Goal: Task Accomplishment & Management: Use online tool/utility

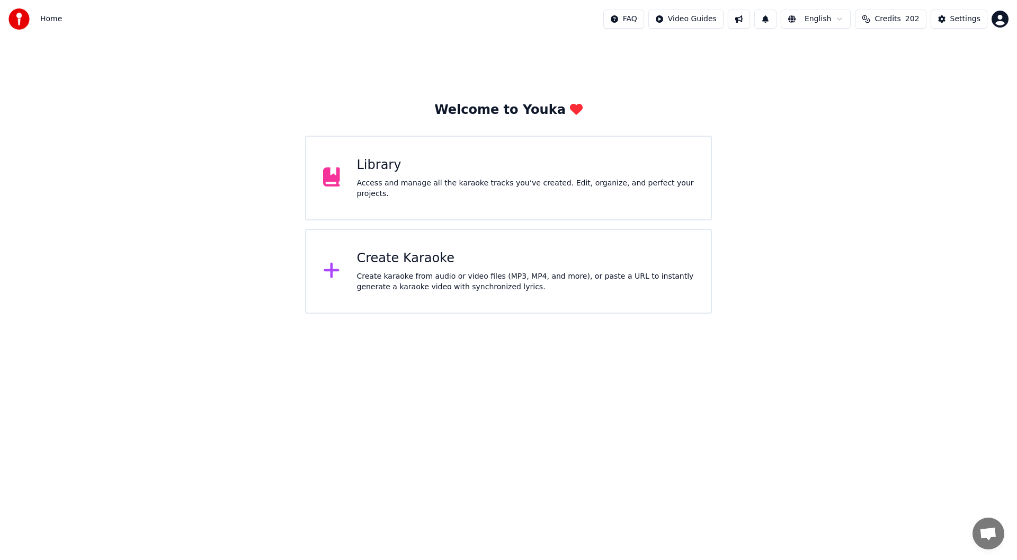
click at [430, 260] on div "Create Karaoke" at bounding box center [525, 258] width 337 height 17
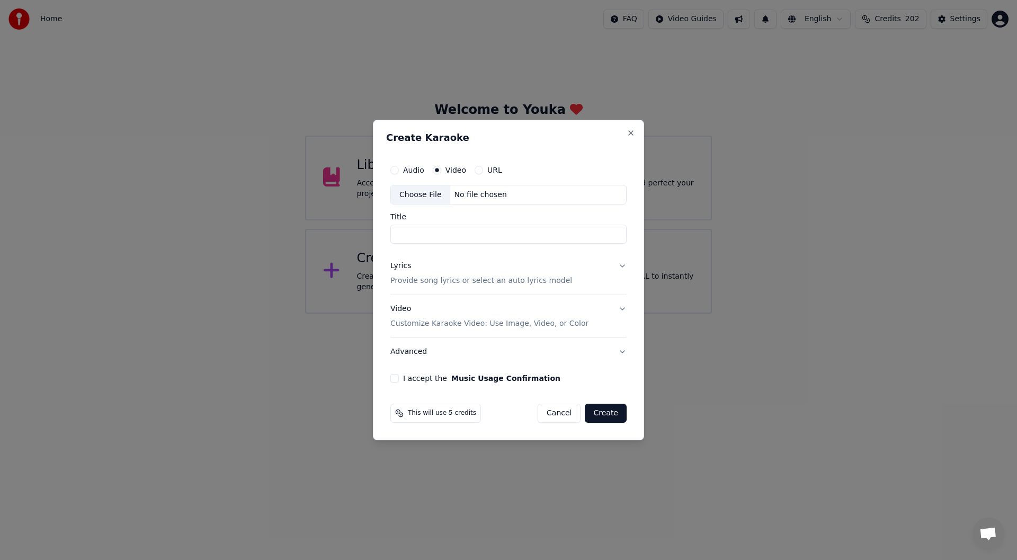
click at [428, 190] on div "Choose File" at bounding box center [420, 194] width 59 height 19
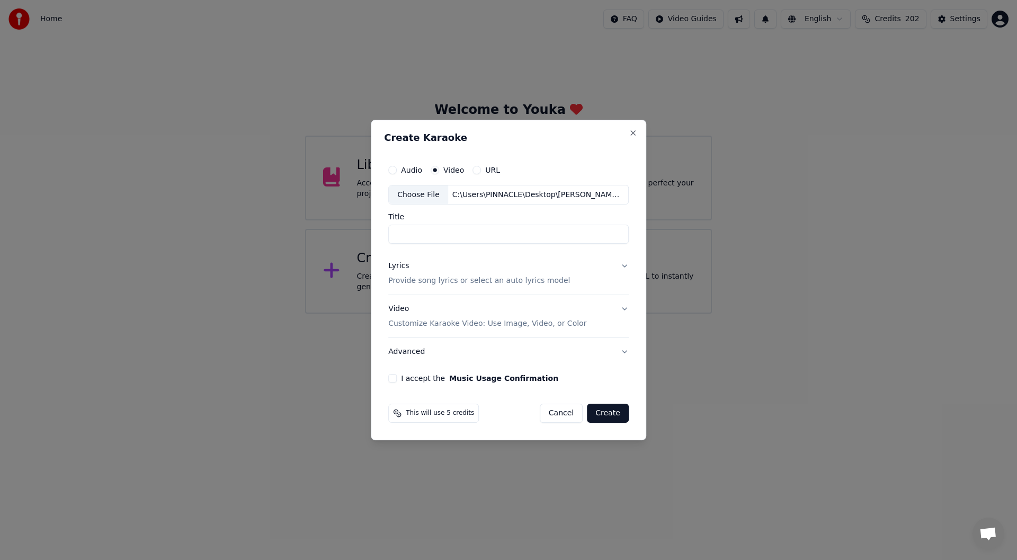
type input "*******"
click at [400, 266] on div "Lyrics" at bounding box center [398, 266] width 21 height 11
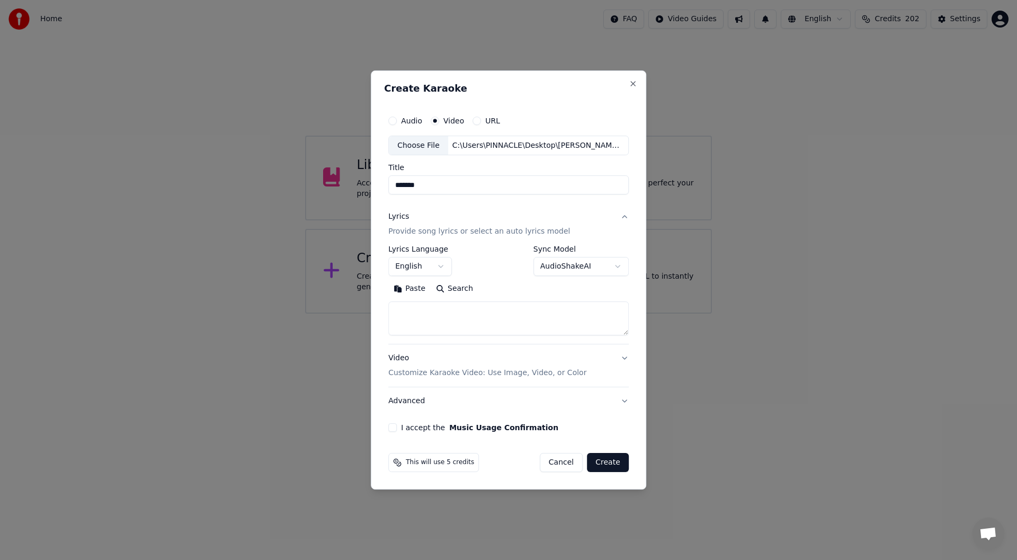
click at [414, 287] on button "Paste" at bounding box center [409, 289] width 42 height 17
click at [560, 463] on button "Cancel" at bounding box center [561, 462] width 43 height 19
type textarea "**********"
select select
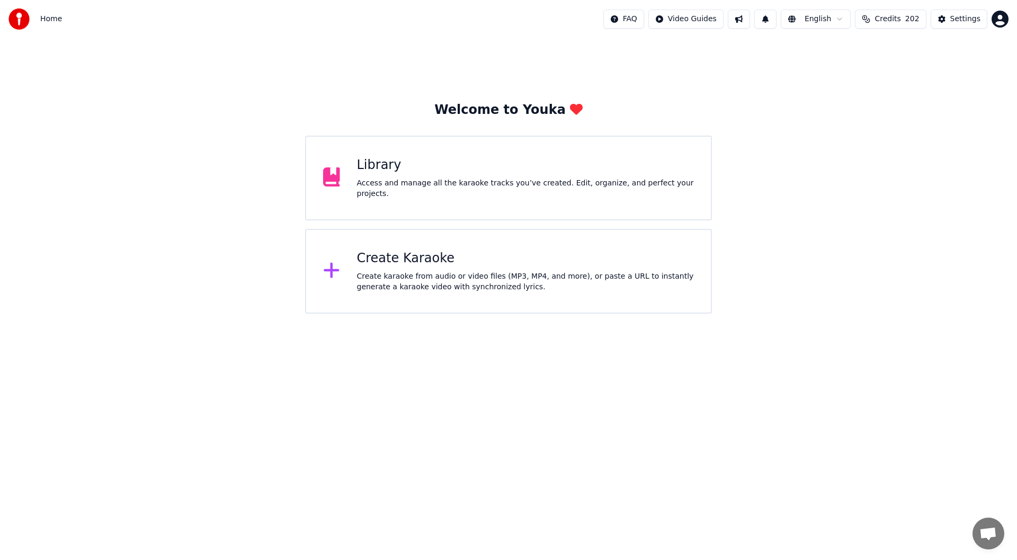
click at [457, 265] on div "Create Karaoke" at bounding box center [525, 258] width 337 height 17
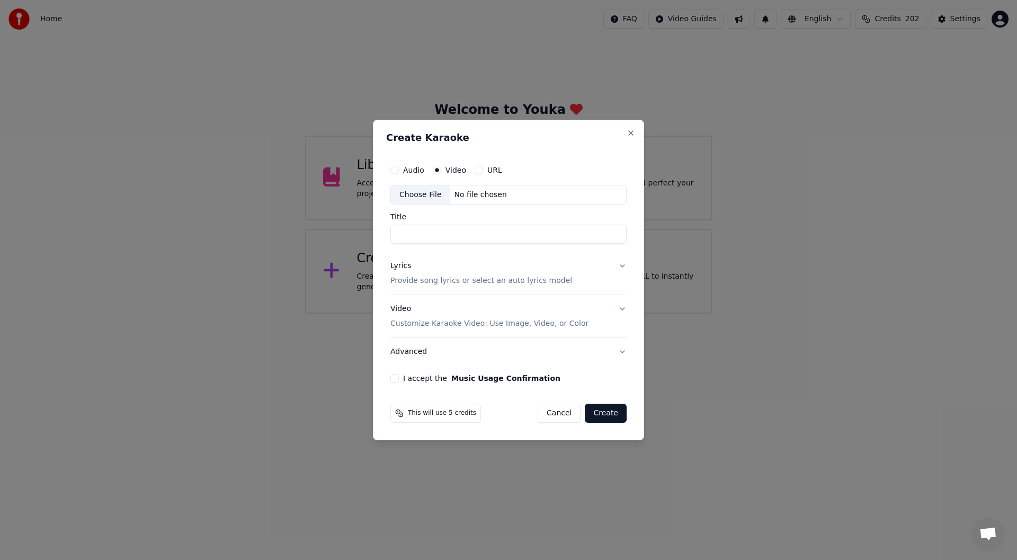
click at [416, 193] on div "Choose File" at bounding box center [420, 194] width 59 height 19
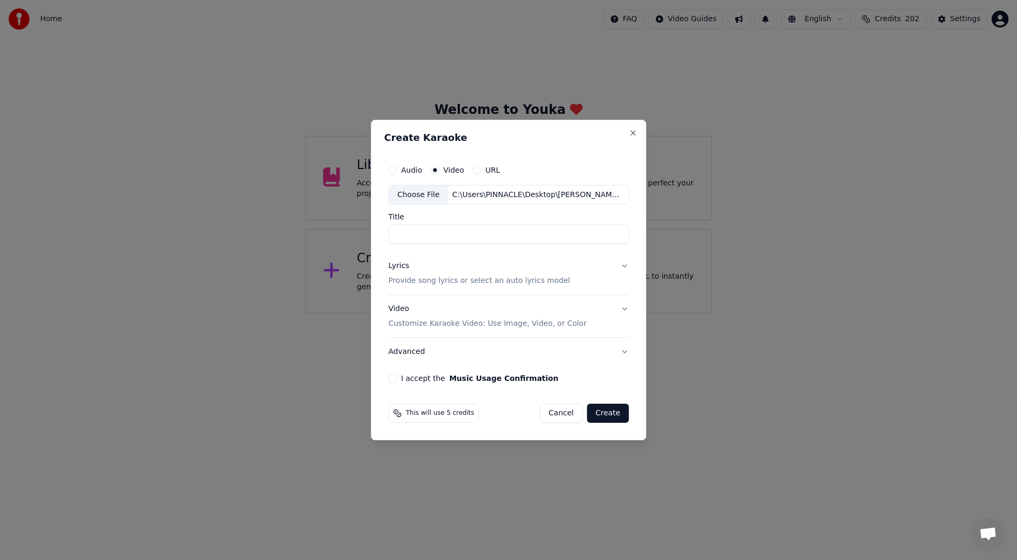
type input "*******"
click at [399, 266] on div "Lyrics" at bounding box center [398, 266] width 21 height 11
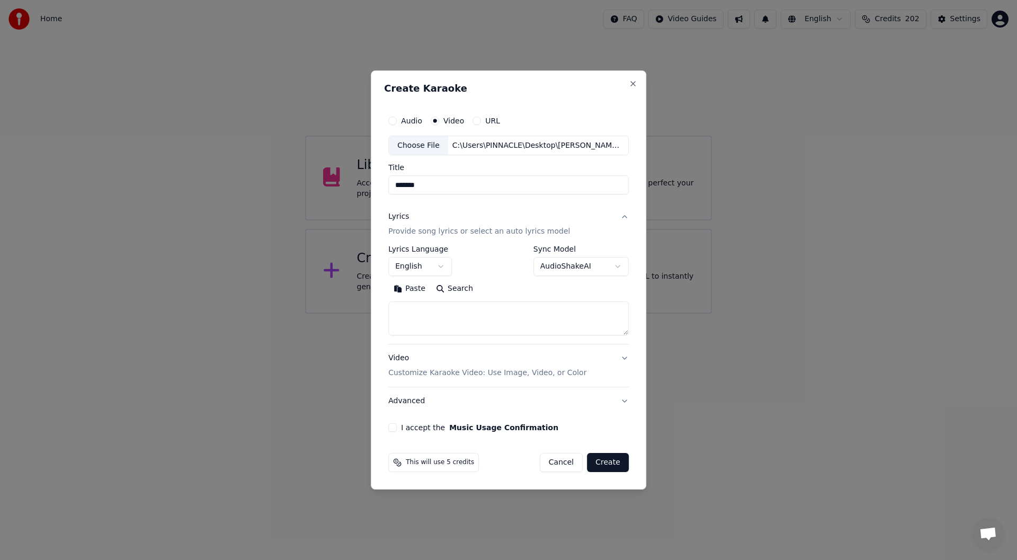
click at [412, 289] on button "Paste" at bounding box center [409, 289] width 42 height 17
click at [395, 428] on button "I accept the Music Usage Confirmation" at bounding box center [392, 427] width 8 height 8
click at [603, 459] on button "Create" at bounding box center [608, 462] width 42 height 19
type textarea "**********"
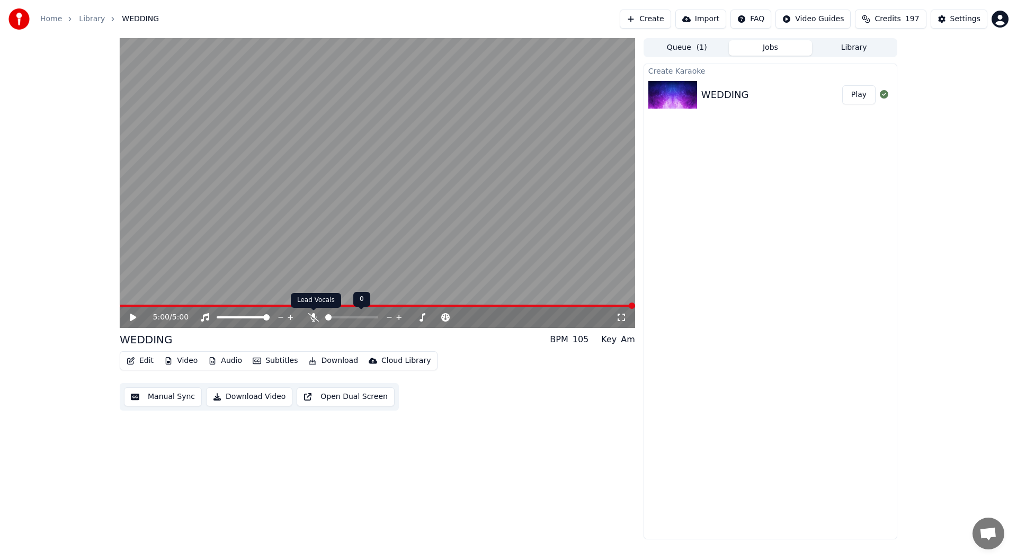
click at [311, 315] on icon at bounding box center [313, 317] width 11 height 8
click at [620, 314] on icon at bounding box center [621, 317] width 7 height 7
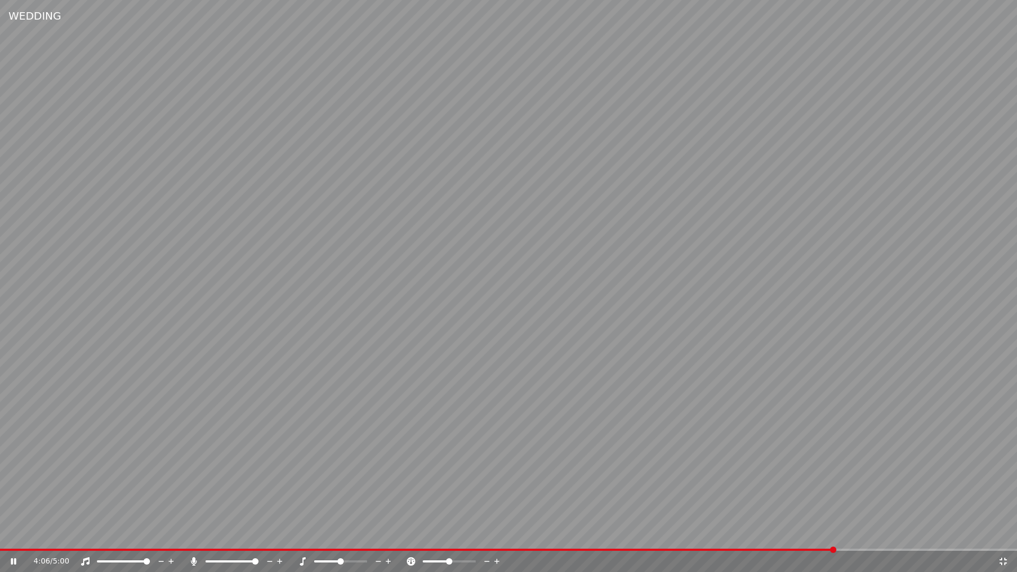
click at [1000, 559] on icon at bounding box center [1003, 561] width 11 height 8
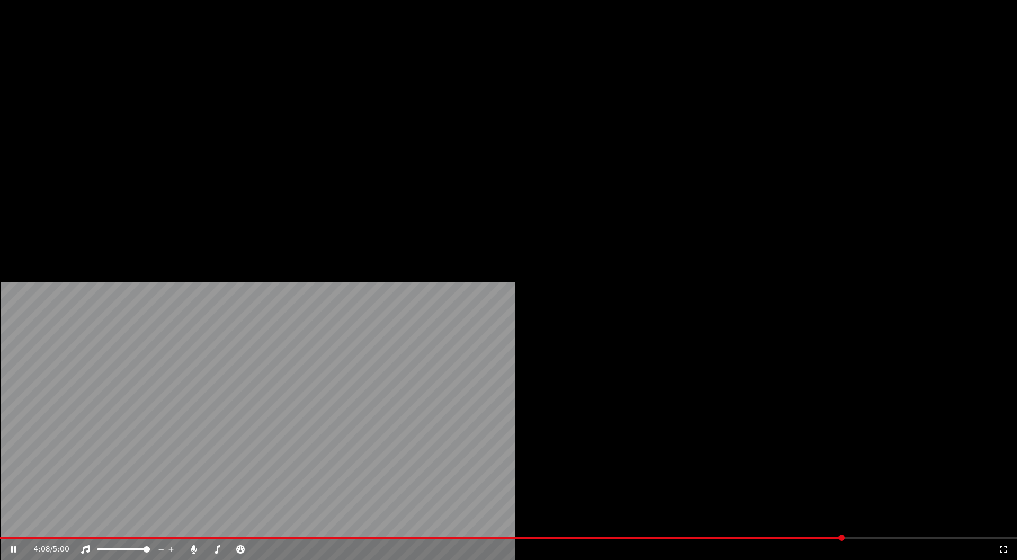
click at [140, 78] on button "Edit" at bounding box center [139, 71] width 35 height 15
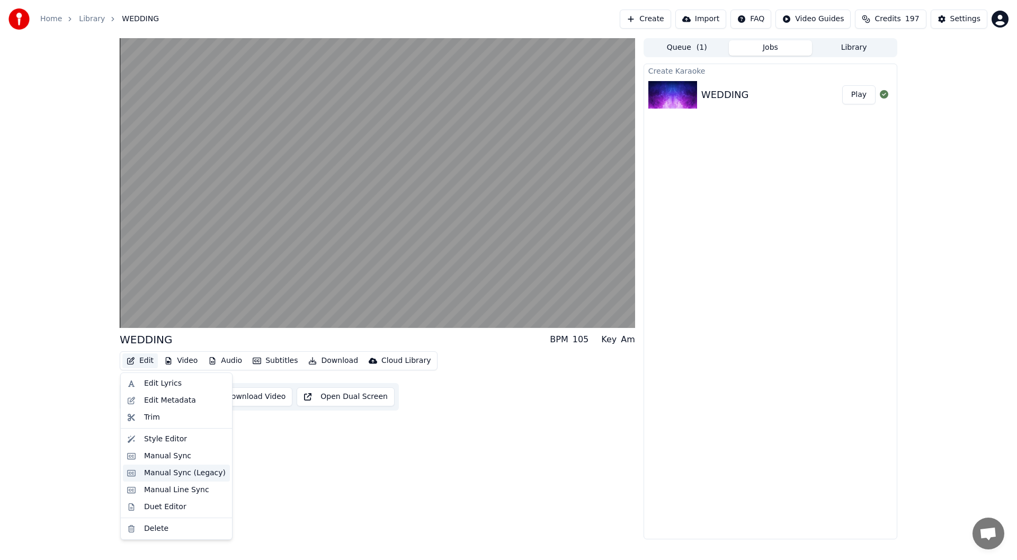
click at [184, 473] on div "Manual Sync (Legacy)" at bounding box center [185, 473] width 82 height 11
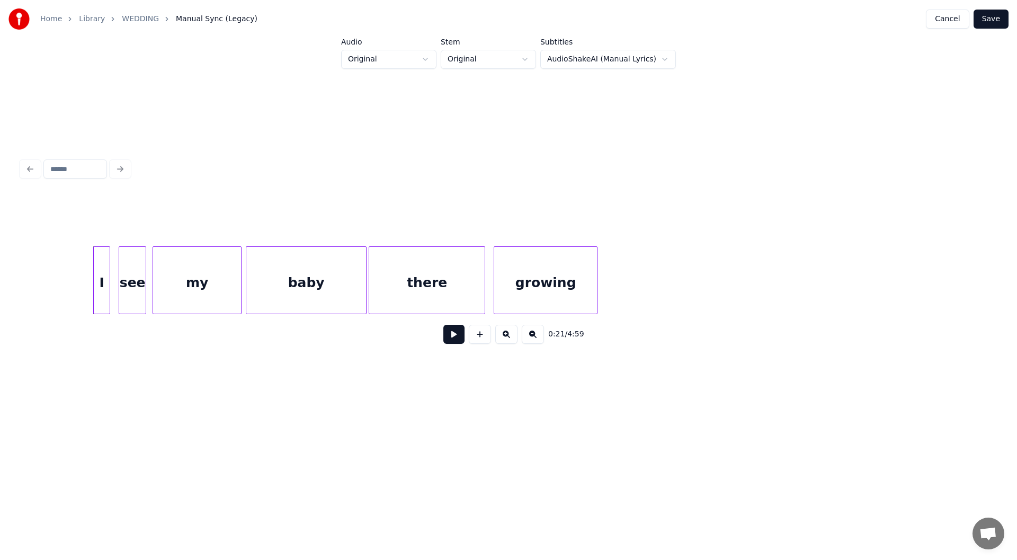
scroll to position [0, 2023]
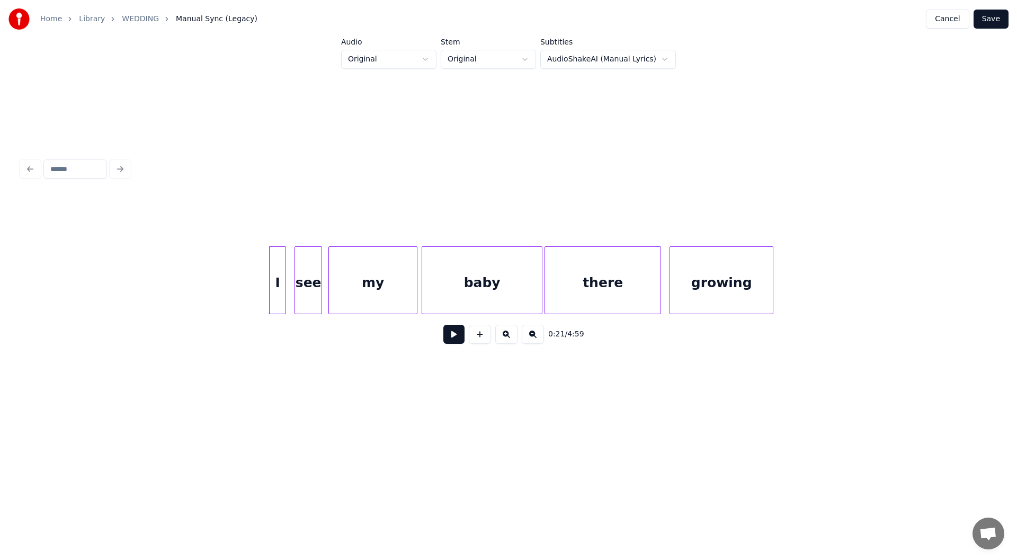
click at [455, 333] on button at bounding box center [453, 334] width 21 height 19
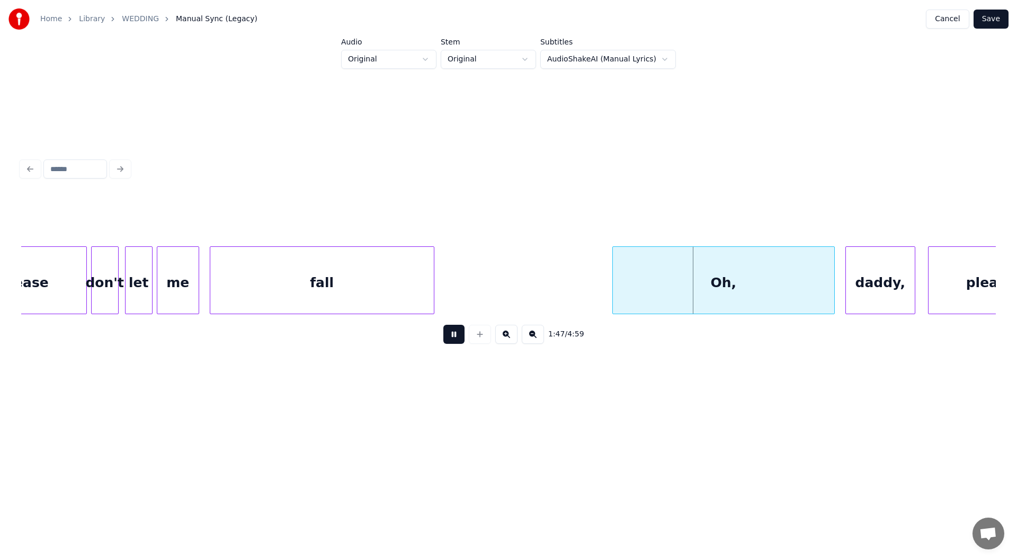
scroll to position [0, 10907]
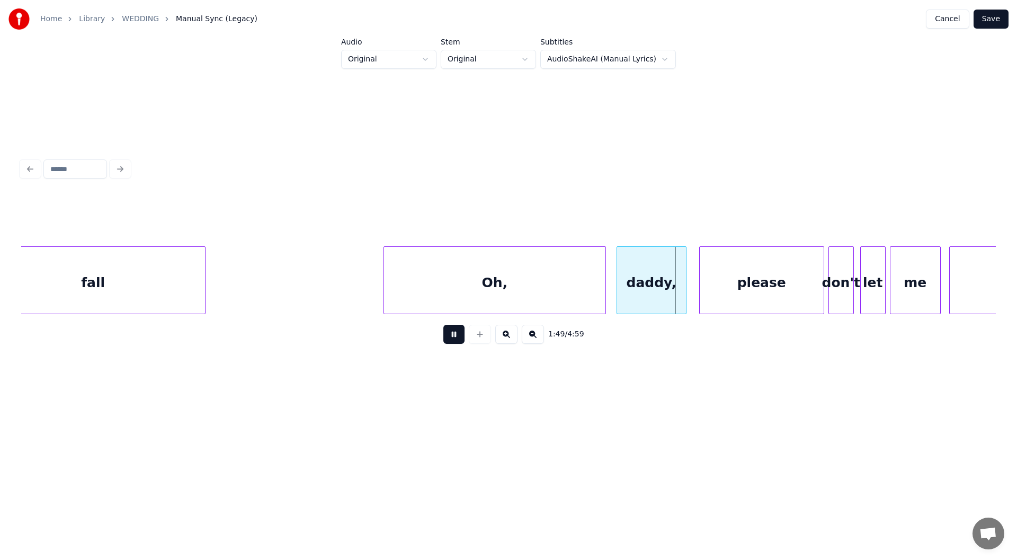
click at [454, 336] on button at bounding box center [453, 334] width 21 height 19
click at [348, 290] on div at bounding box center [347, 280] width 3 height 67
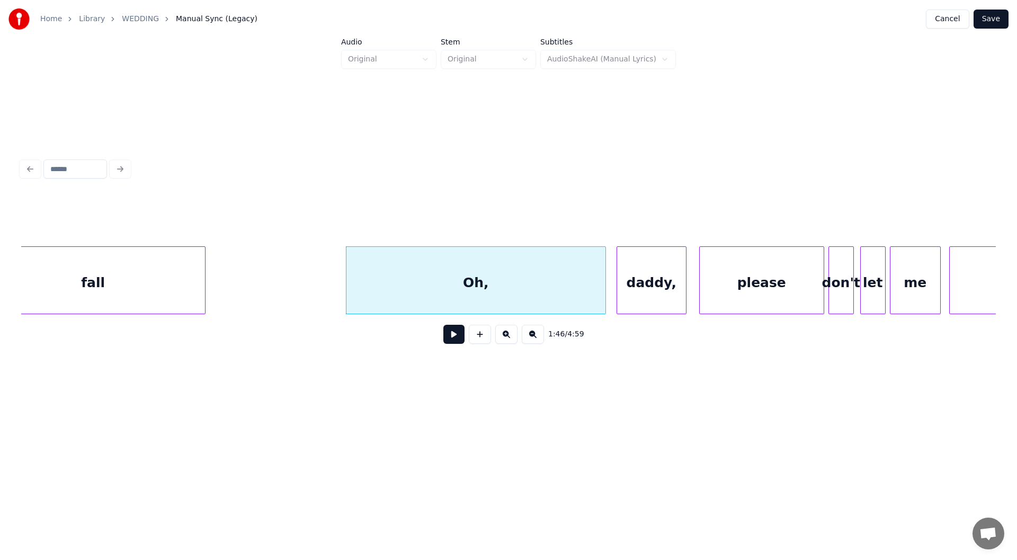
click at [450, 338] on button at bounding box center [453, 334] width 21 height 19
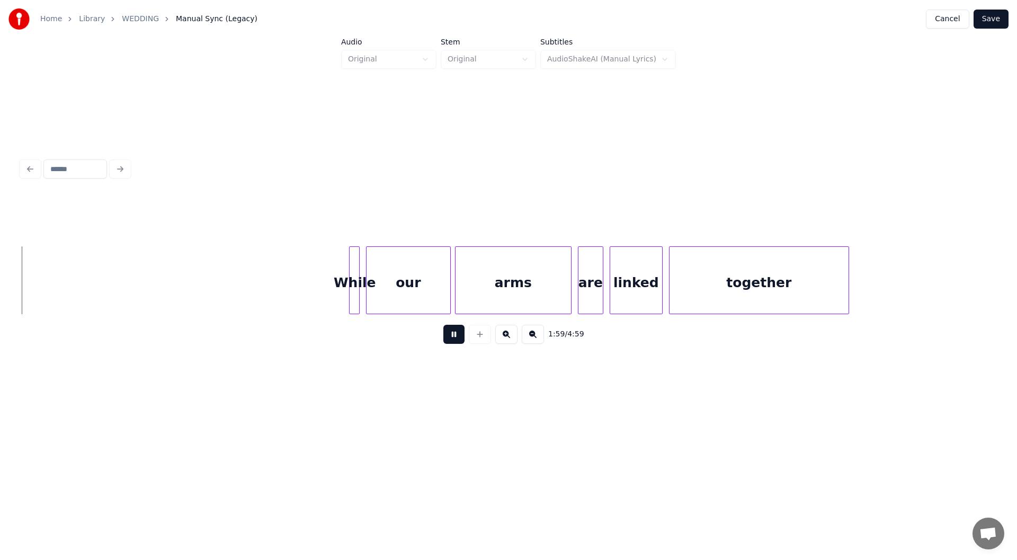
scroll to position [0, 12627]
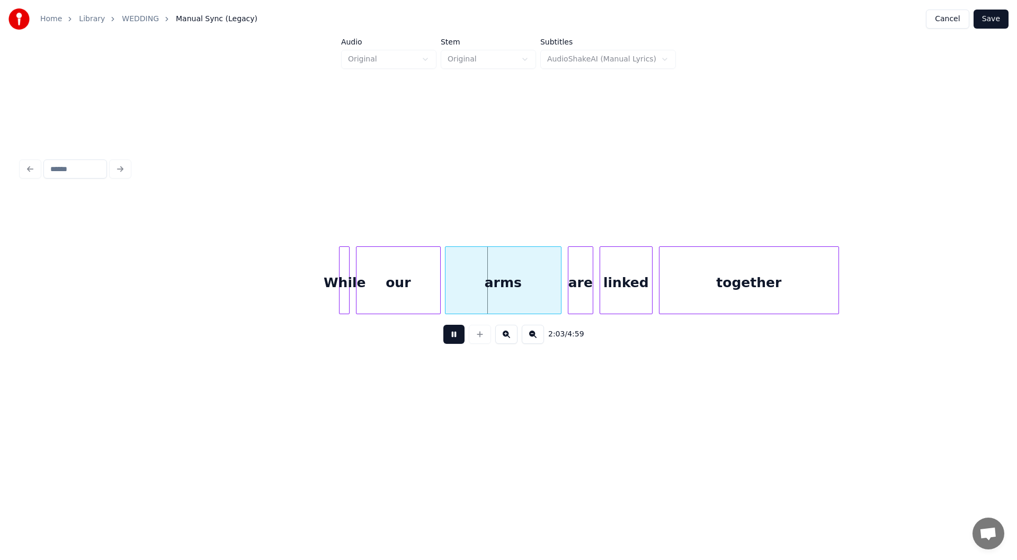
click at [453, 335] on button at bounding box center [453, 334] width 21 height 19
click at [331, 288] on div at bounding box center [331, 280] width 3 height 67
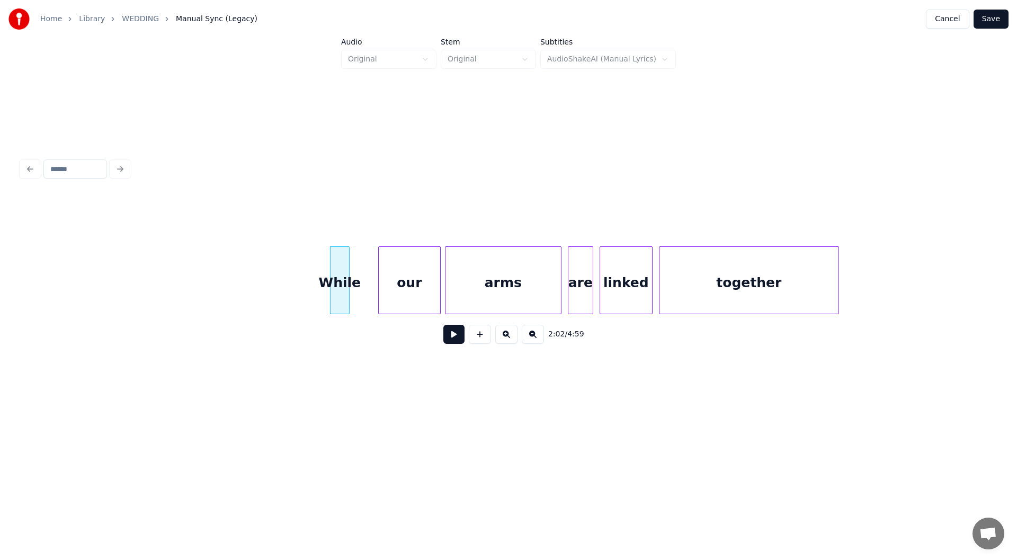
click at [380, 278] on div at bounding box center [380, 280] width 3 height 67
click at [375, 280] on div at bounding box center [374, 280] width 3 height 67
click at [344, 285] on div "While" at bounding box center [353, 283] width 46 height 72
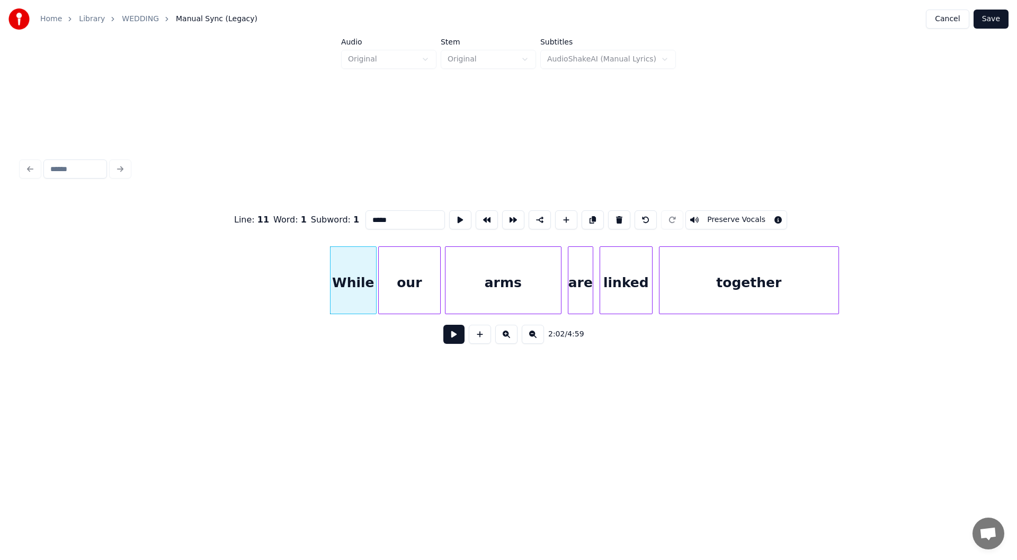
click at [451, 339] on button at bounding box center [453, 334] width 21 height 19
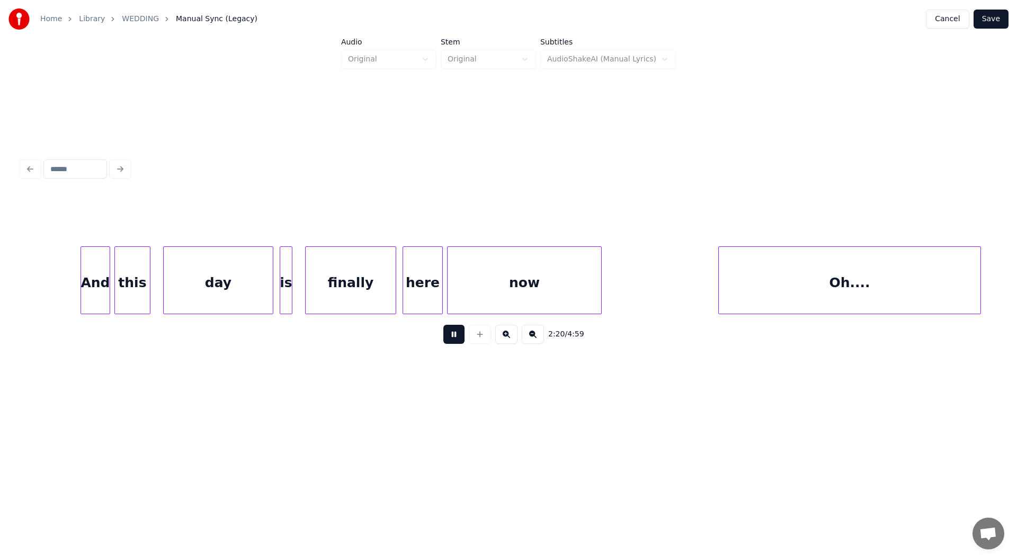
scroll to position [0, 14862]
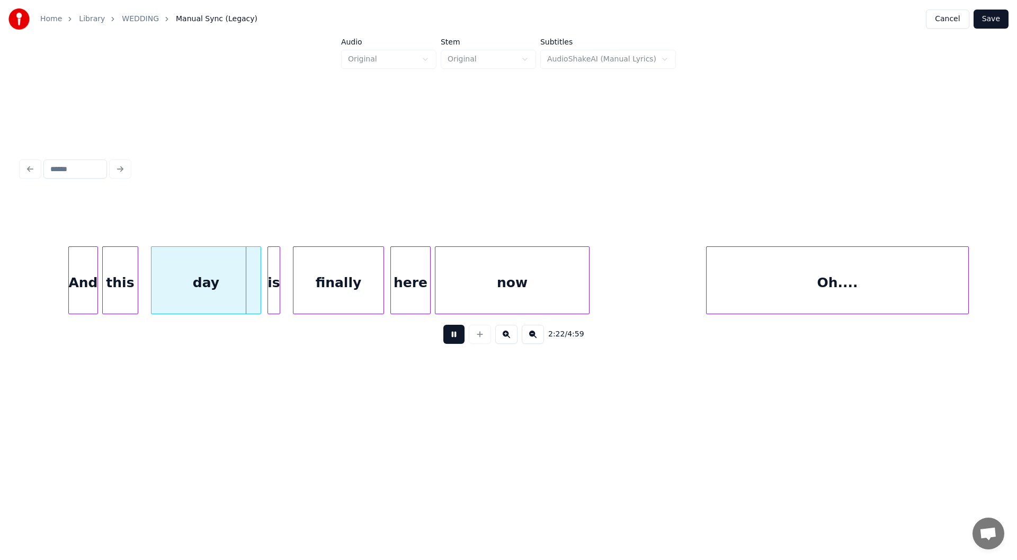
click at [452, 338] on button at bounding box center [453, 334] width 21 height 19
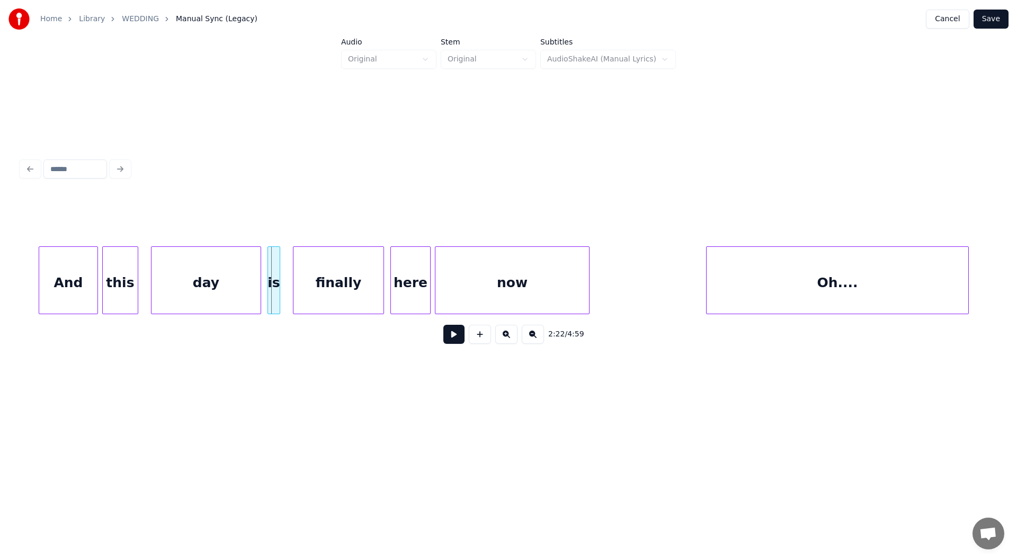
click at [41, 285] on div at bounding box center [40, 280] width 3 height 67
click at [450, 333] on button at bounding box center [453, 334] width 21 height 19
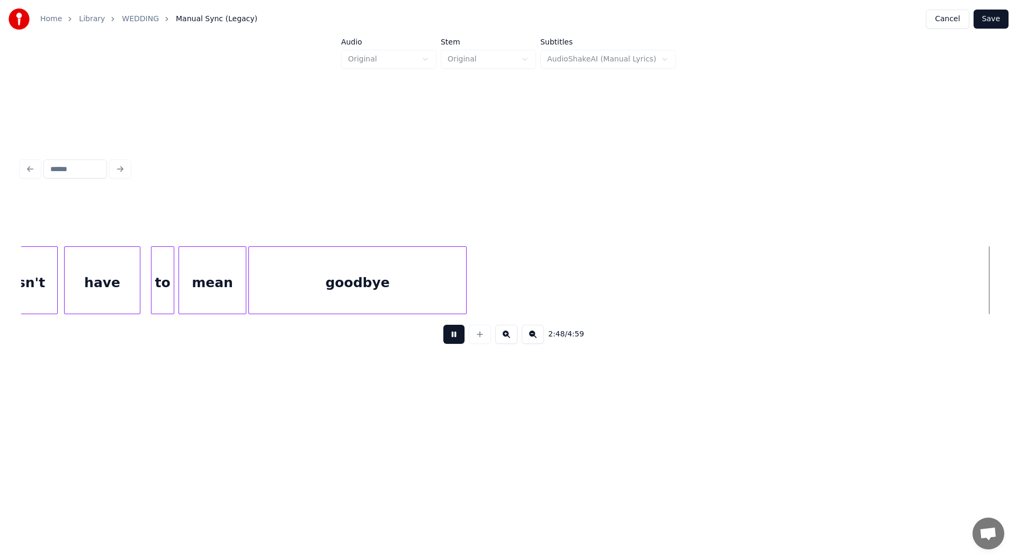
scroll to position [0, 17886]
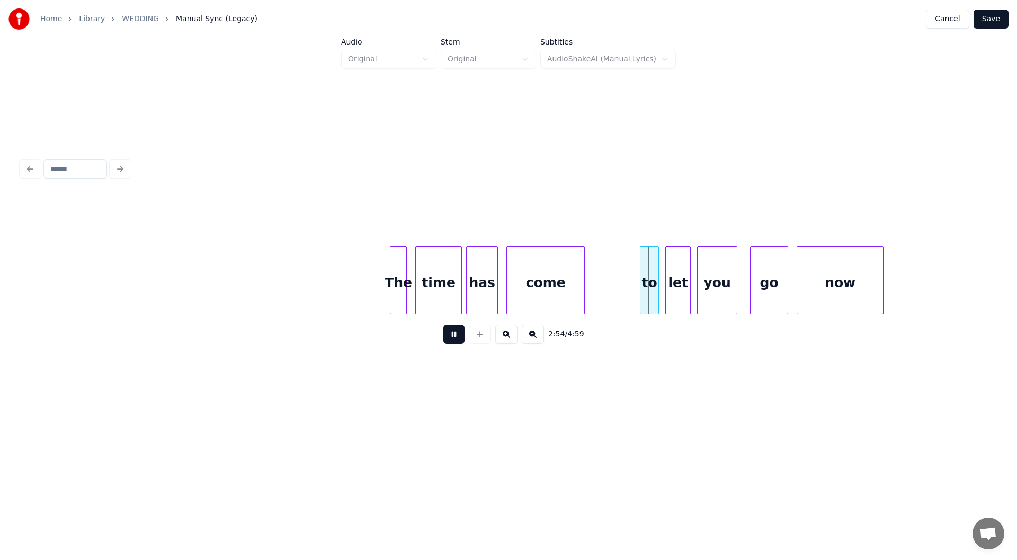
click at [452, 336] on button at bounding box center [453, 334] width 21 height 19
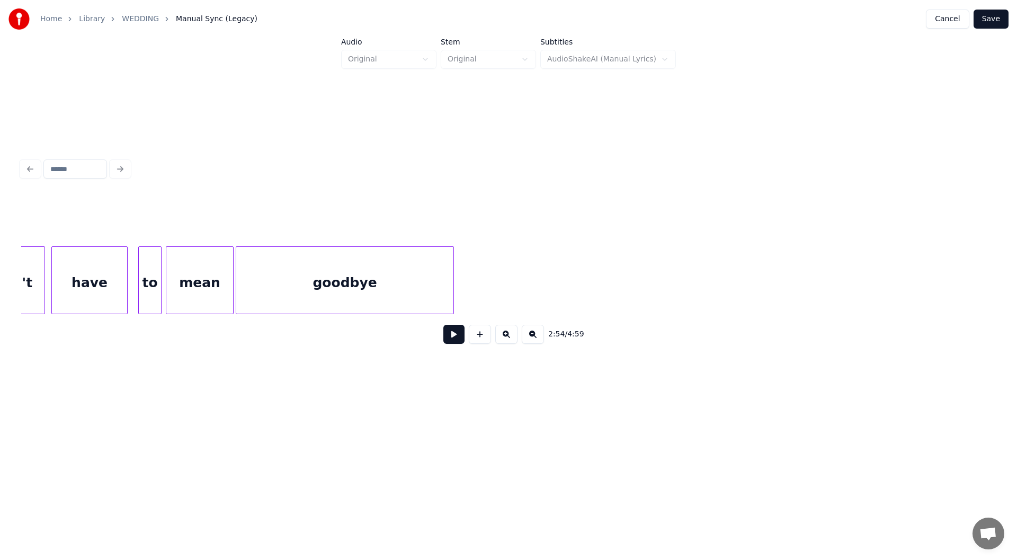
scroll to position [0, 16572]
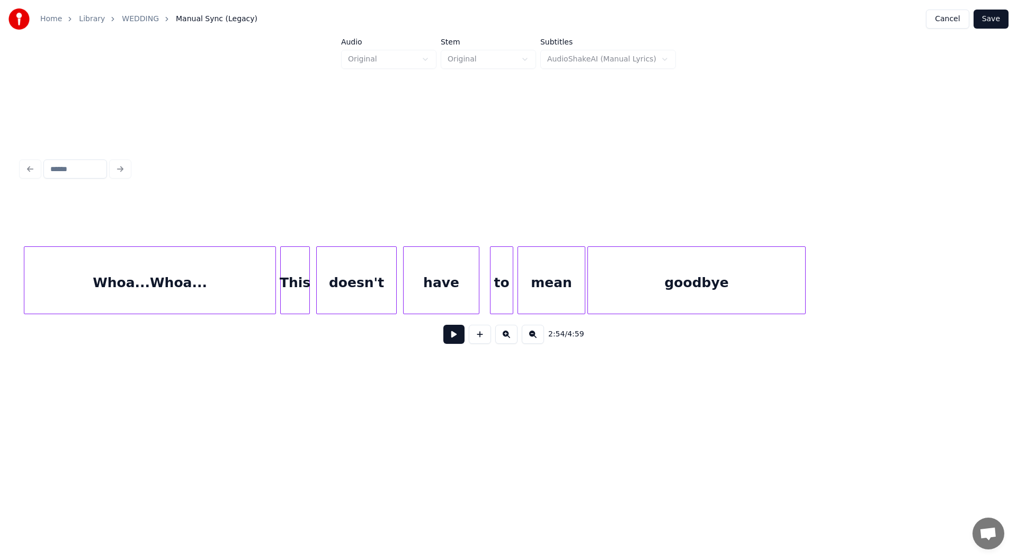
click at [695, 274] on div "goodbye" at bounding box center [696, 283] width 217 height 72
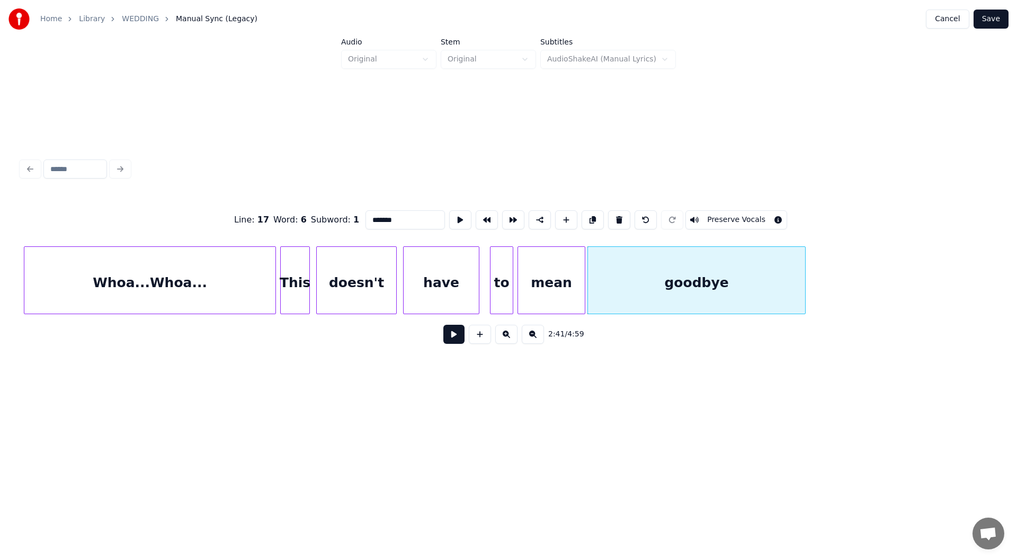
click at [449, 341] on button at bounding box center [453, 334] width 21 height 19
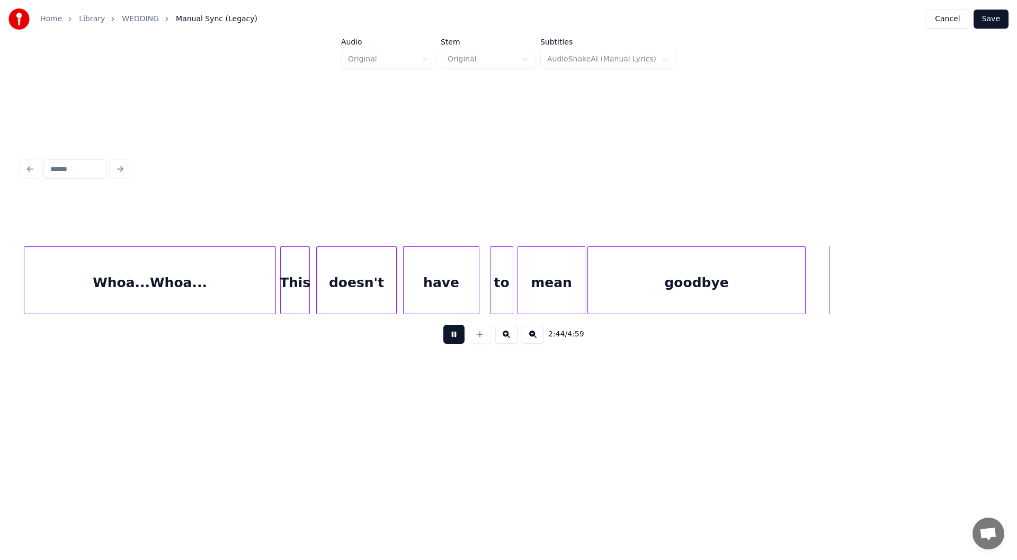
click at [453, 339] on button at bounding box center [453, 334] width 21 height 19
click at [836, 281] on div at bounding box center [835, 280] width 3 height 67
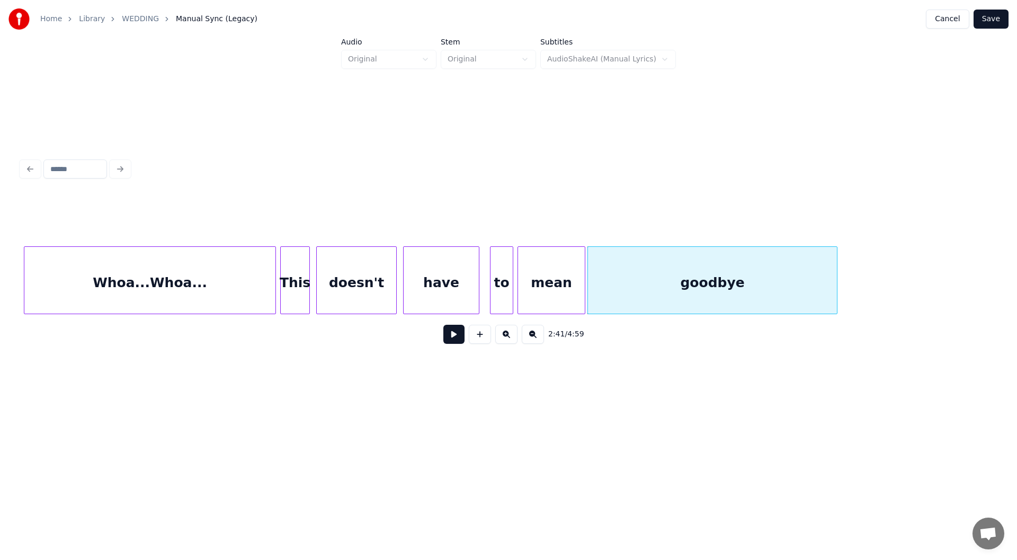
click at [450, 337] on button at bounding box center [453, 334] width 21 height 19
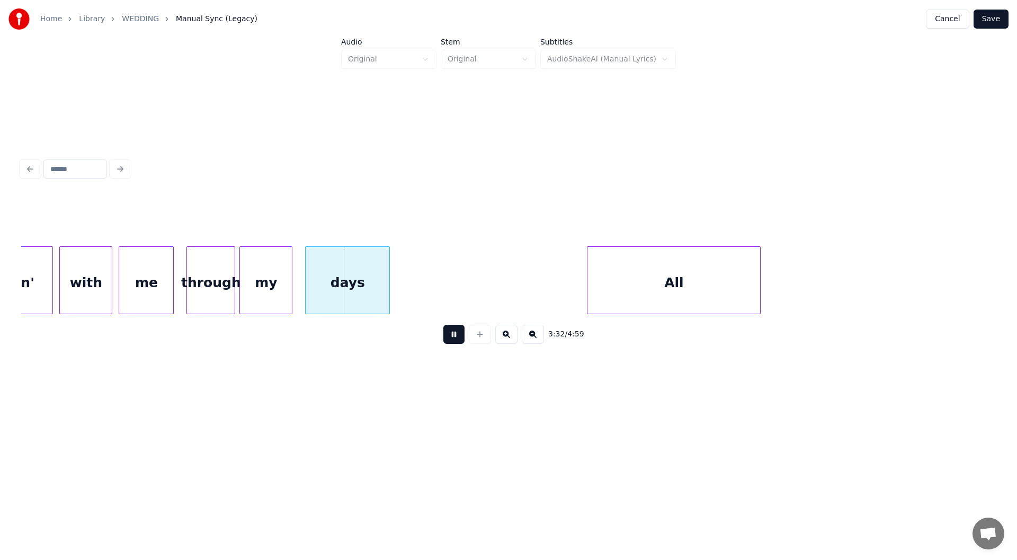
scroll to position [0, 22359]
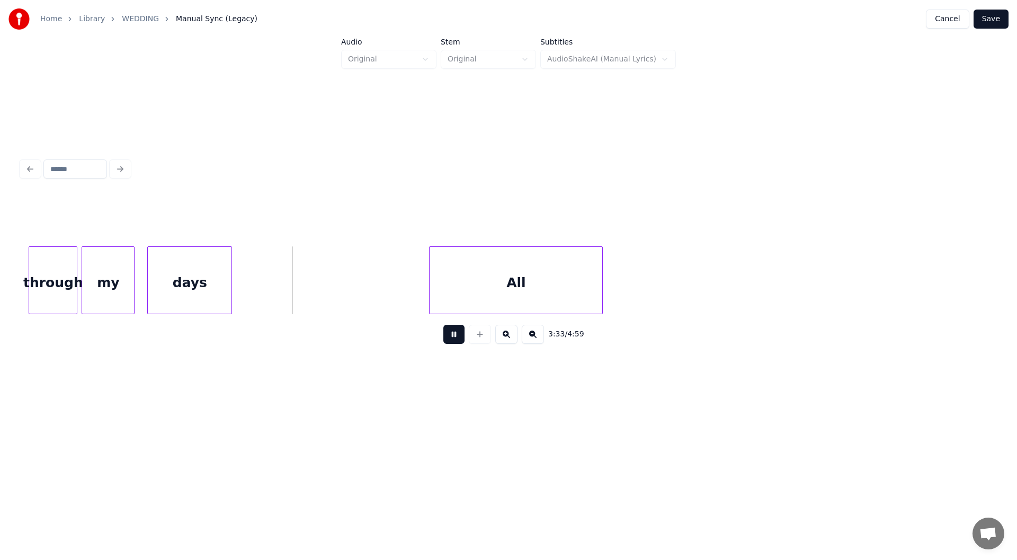
click at [452, 340] on button at bounding box center [453, 334] width 21 height 19
click at [521, 284] on div "All" at bounding box center [516, 283] width 173 height 72
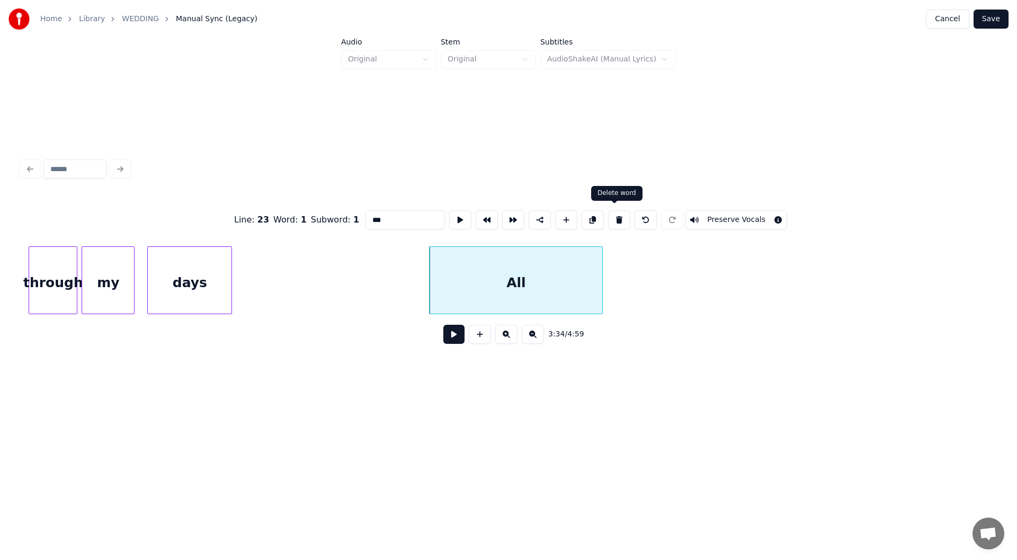
click at [615, 213] on button at bounding box center [619, 219] width 22 height 19
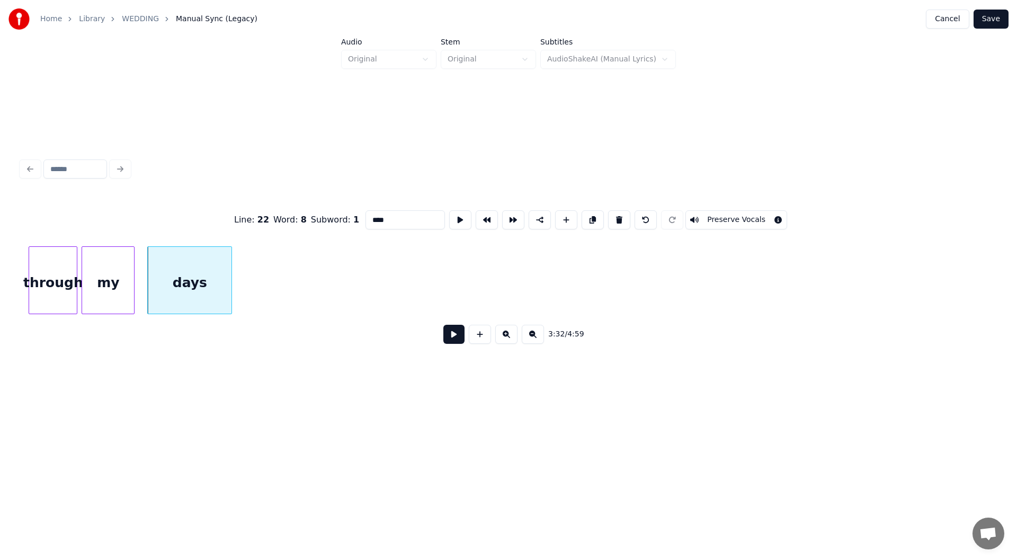
click at [49, 287] on div "through" at bounding box center [53, 283] width 48 height 72
type input "*******"
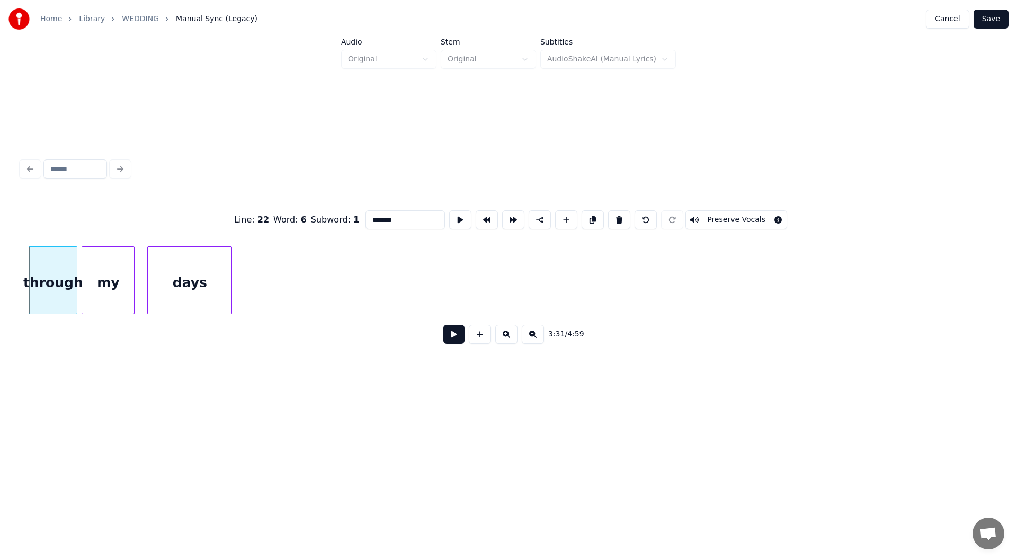
click at [454, 340] on button at bounding box center [453, 334] width 21 height 19
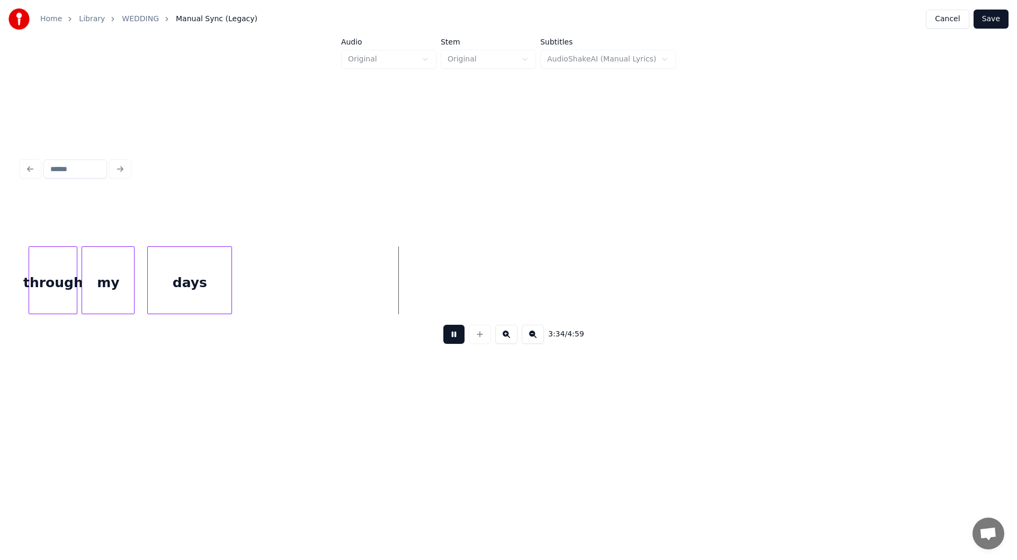
click at [454, 336] on button at bounding box center [453, 334] width 21 height 19
click at [346, 286] on div at bounding box center [346, 280] width 3 height 67
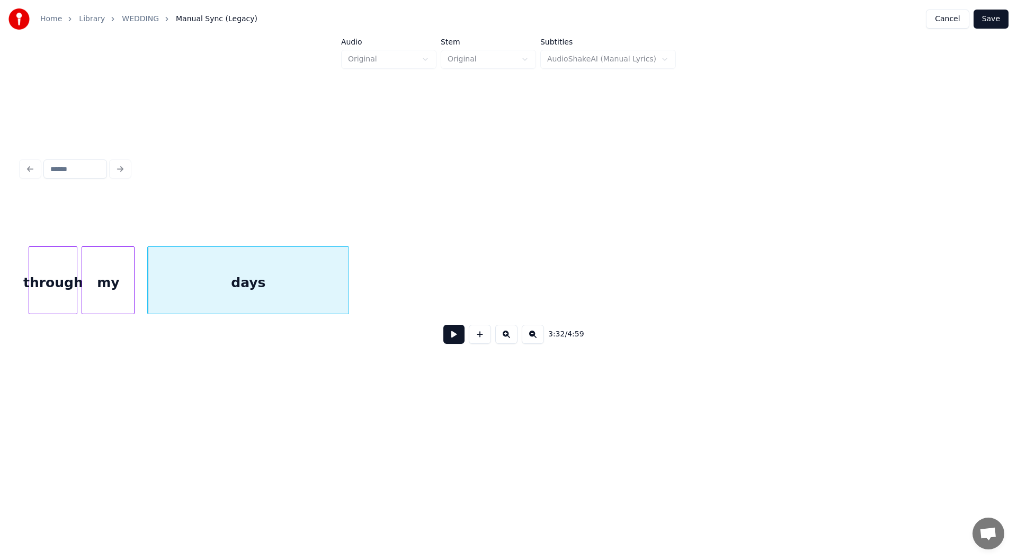
click at [448, 336] on button at bounding box center [453, 334] width 21 height 19
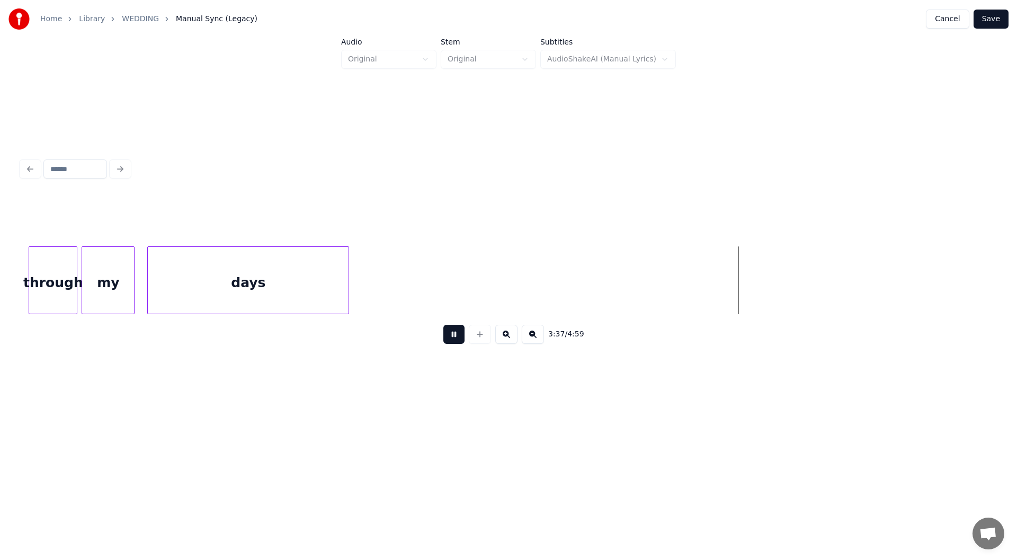
click at [450, 336] on button at bounding box center [453, 334] width 21 height 19
click at [543, 284] on div at bounding box center [543, 280] width 3 height 67
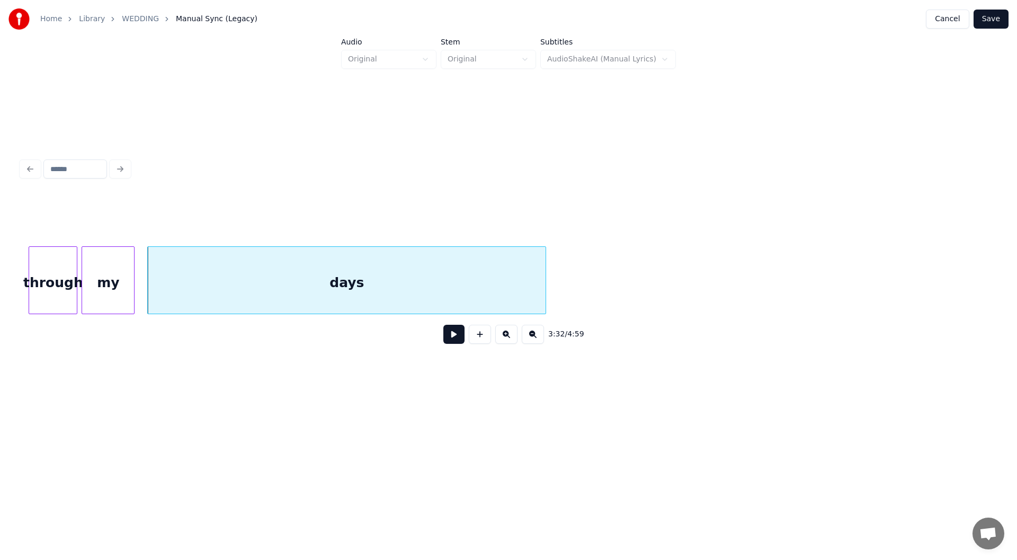
click at [112, 278] on div "my" at bounding box center [108, 283] width 52 height 72
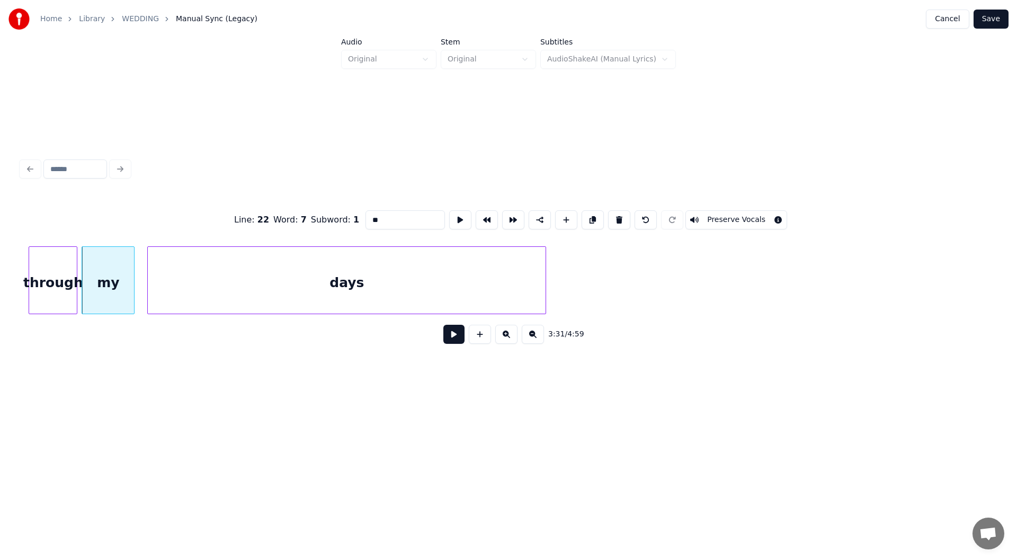
click at [451, 337] on button at bounding box center [453, 334] width 21 height 19
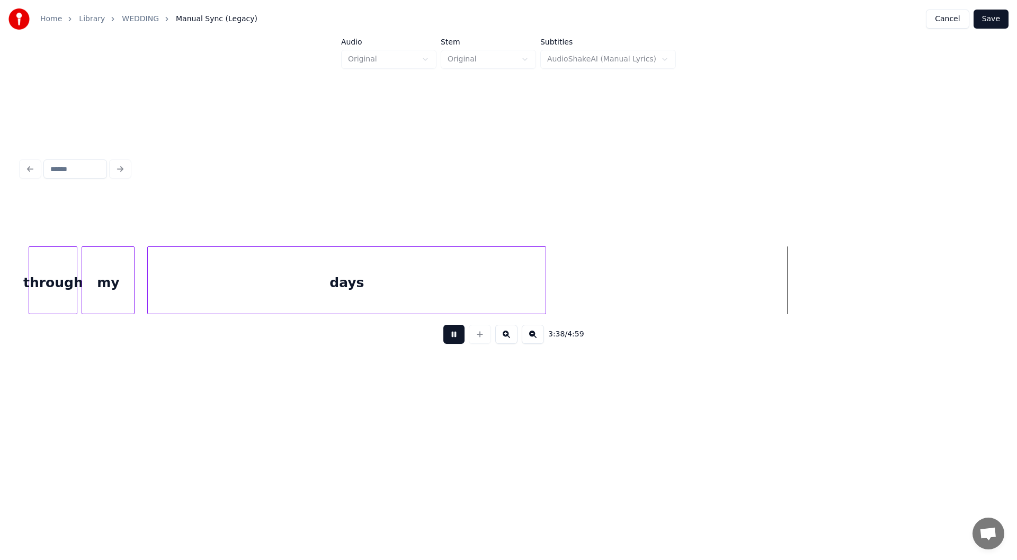
click at [453, 335] on button at bounding box center [453, 334] width 21 height 19
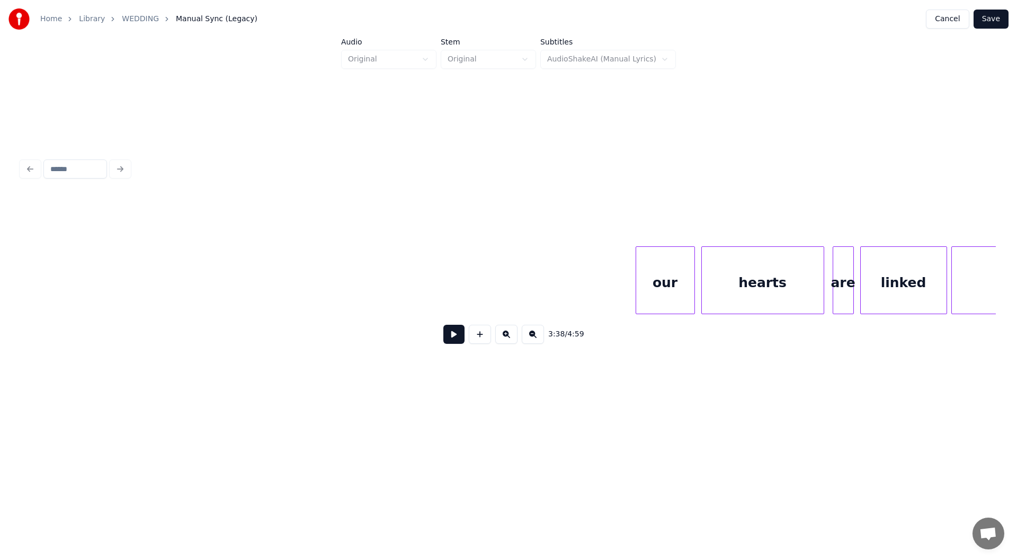
scroll to position [0, 24101]
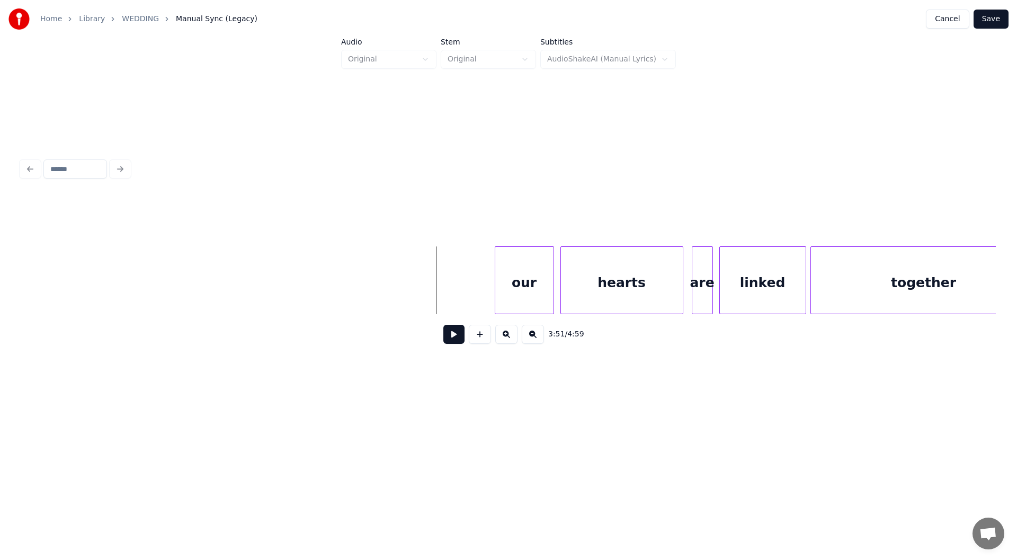
click at [451, 340] on button at bounding box center [453, 334] width 21 height 19
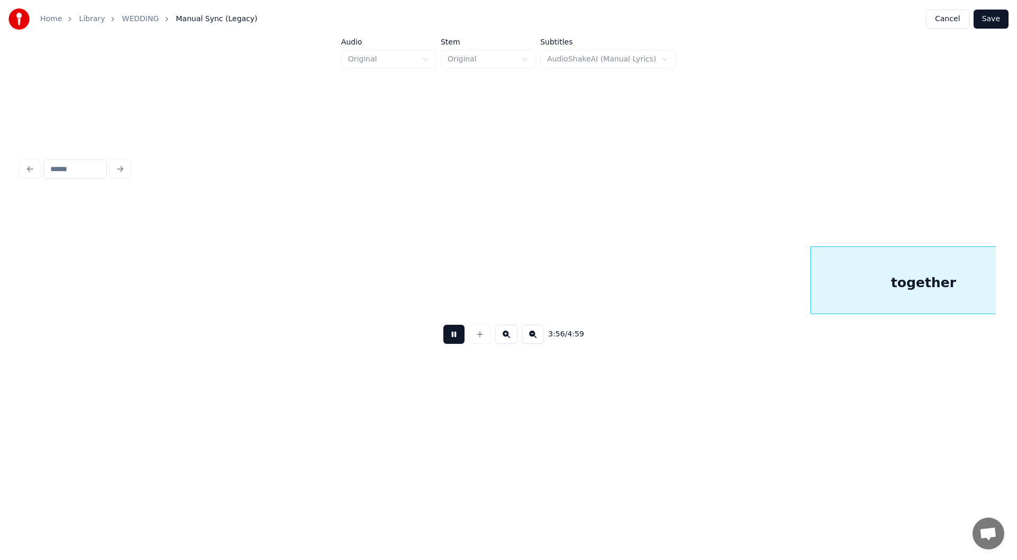
scroll to position [0, 25075]
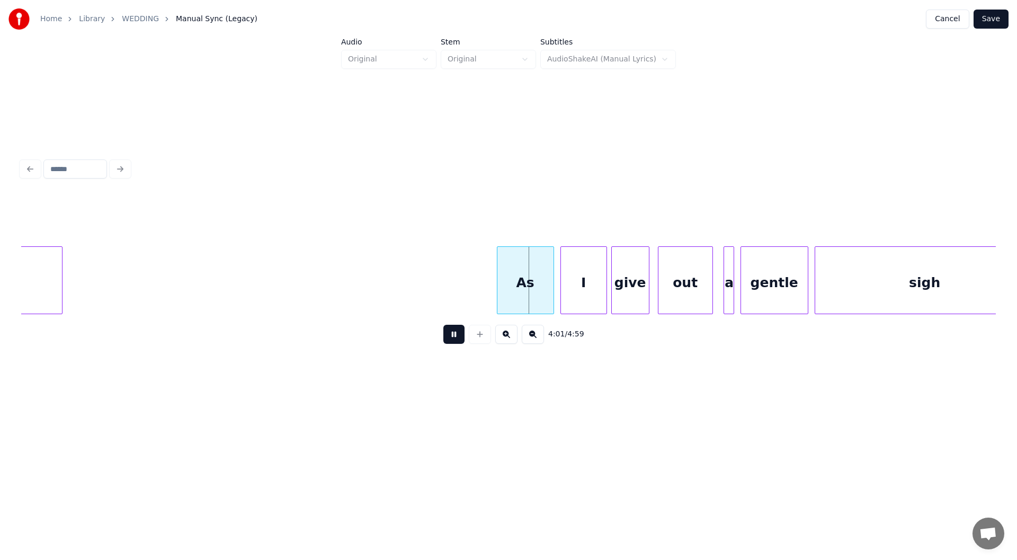
click at [453, 336] on button at bounding box center [453, 334] width 21 height 19
click at [487, 283] on div at bounding box center [488, 280] width 3 height 67
click at [451, 334] on button at bounding box center [453, 334] width 21 height 19
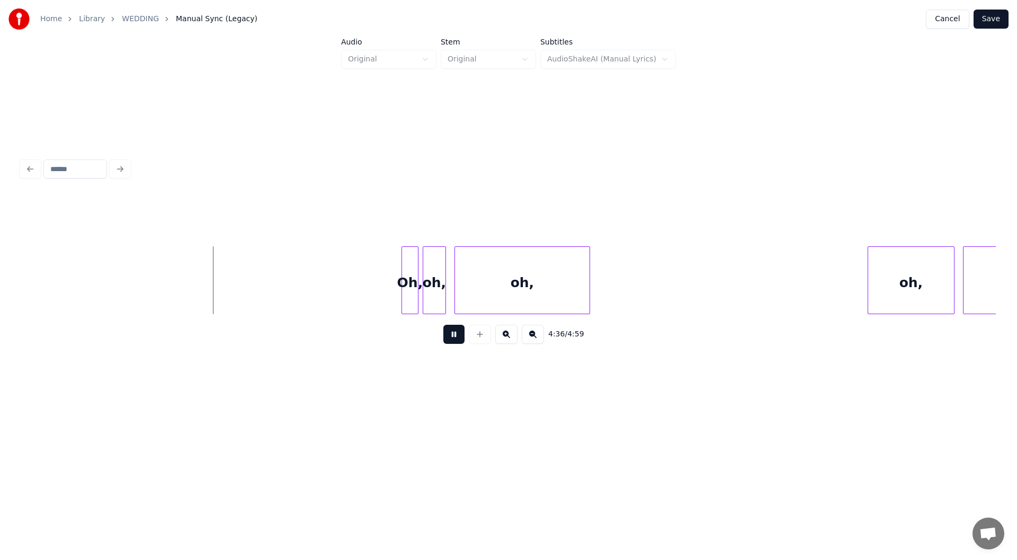
scroll to position [0, 29167]
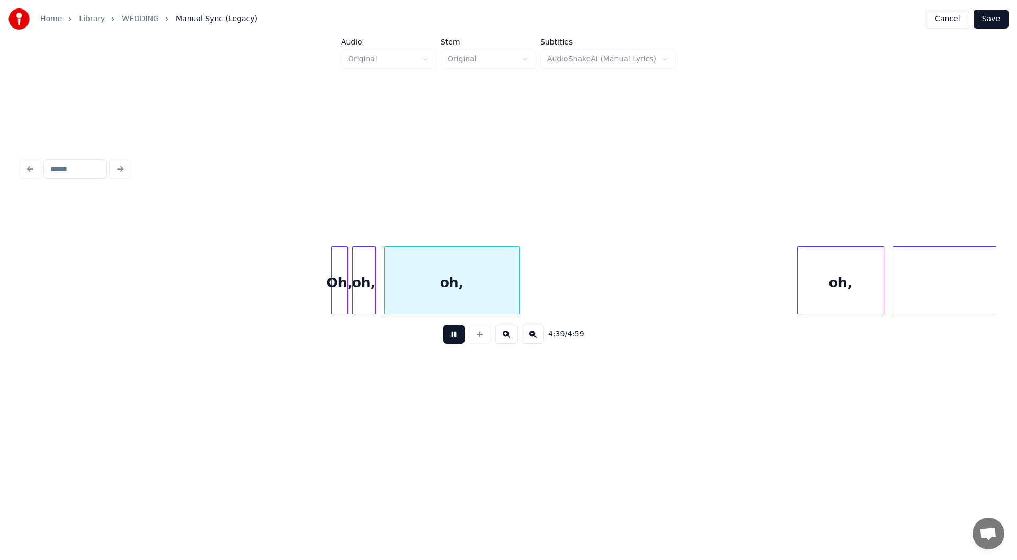
click at [453, 335] on button at bounding box center [453, 334] width 21 height 19
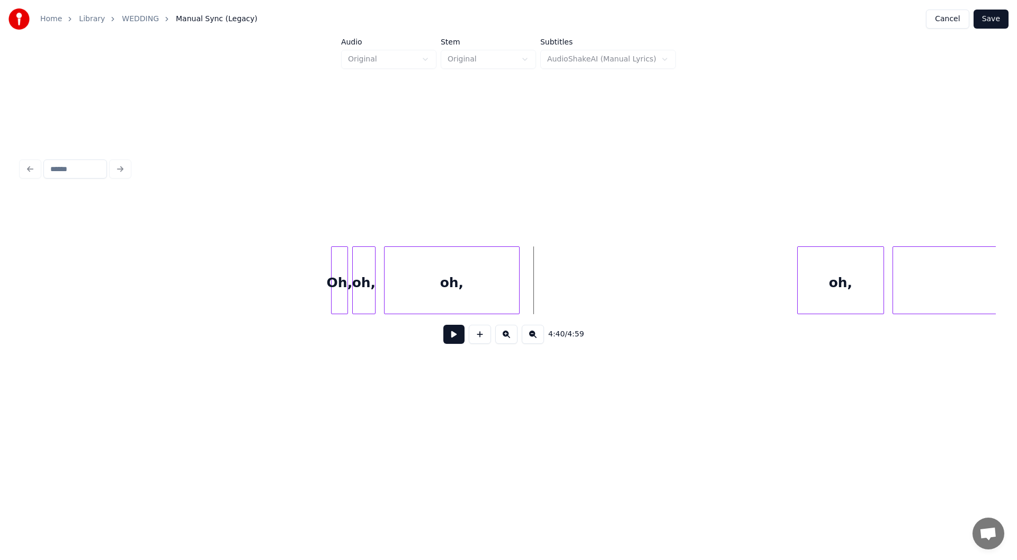
click at [455, 283] on div "oh," at bounding box center [452, 283] width 135 height 72
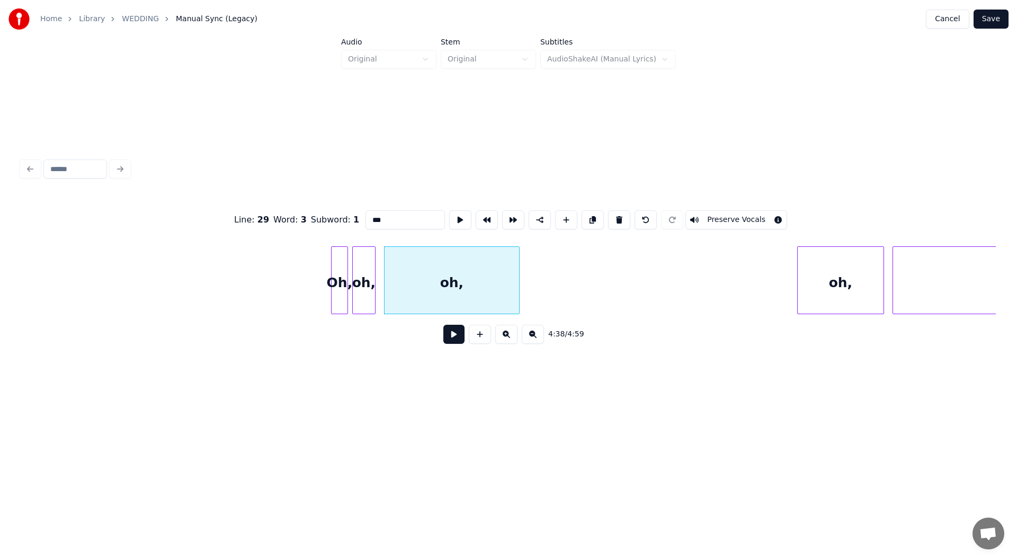
drag, startPoint x: 385, startPoint y: 213, endPoint x: 342, endPoint y: 219, distance: 42.8
click at [342, 219] on div "Line : 29 Word : 3 Subword : 1 *** Preserve Vocals" at bounding box center [508, 219] width 975 height 53
type input "*******"
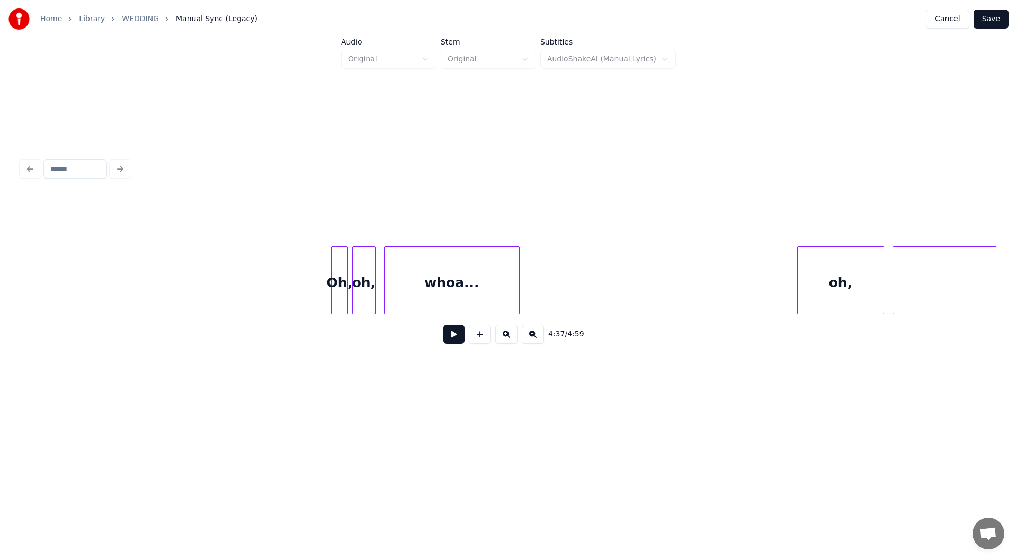
click at [452, 337] on button at bounding box center [453, 334] width 21 height 19
click at [453, 335] on button at bounding box center [453, 334] width 21 height 19
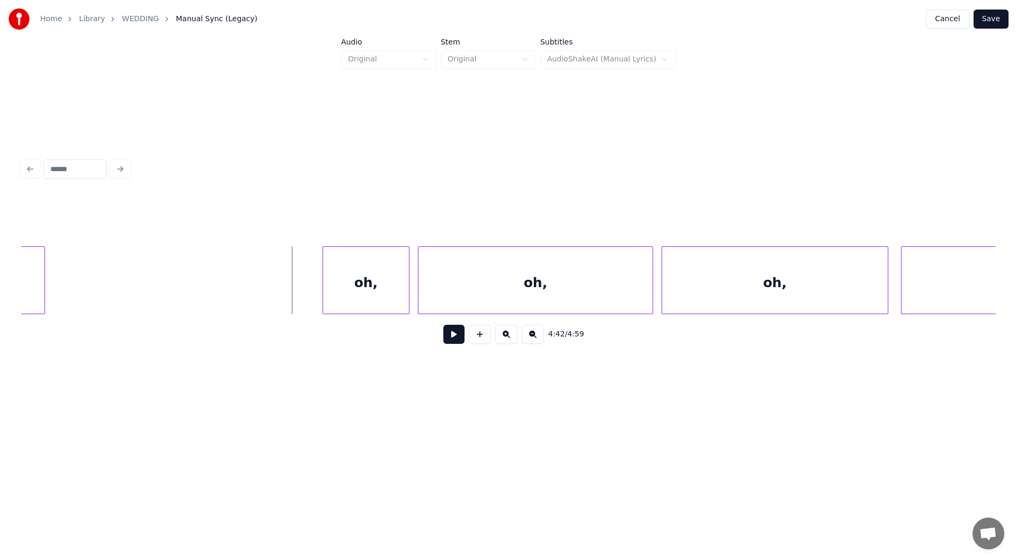
scroll to position [0, 29660]
click at [454, 337] on button at bounding box center [453, 334] width 21 height 19
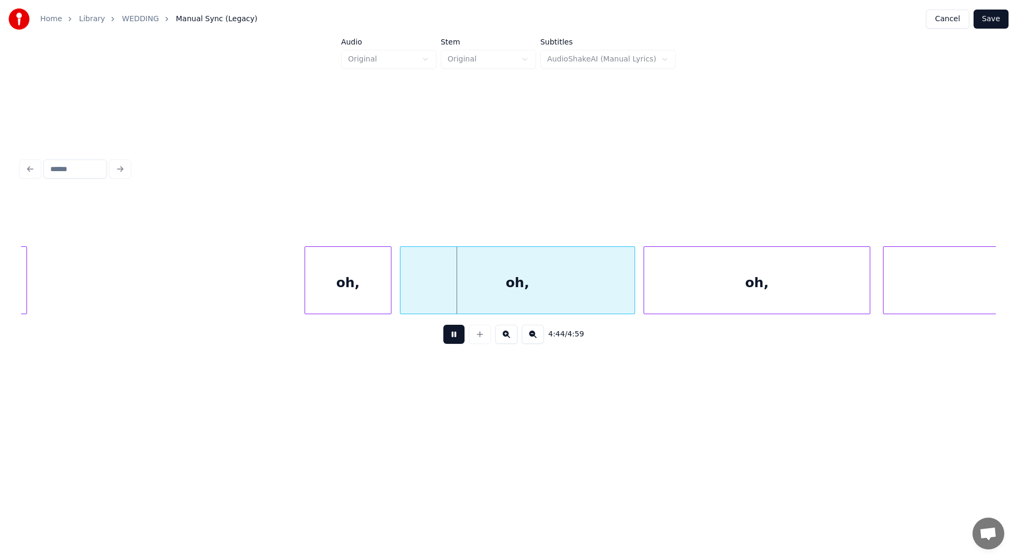
click at [454, 337] on button at bounding box center [453, 334] width 21 height 19
click at [359, 285] on div "oh," at bounding box center [348, 283] width 86 height 72
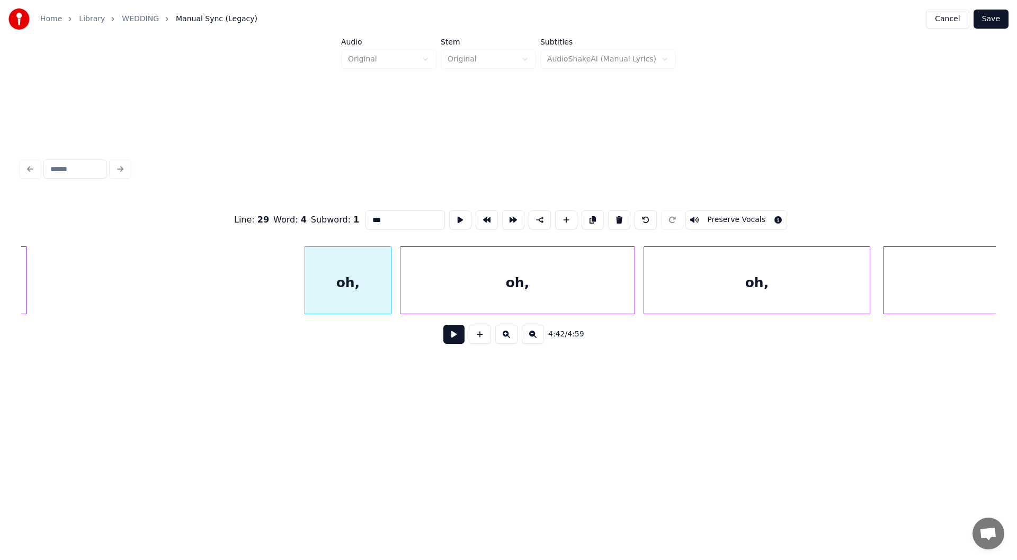
click at [370, 213] on input "***" at bounding box center [404, 219] width 79 height 19
click at [519, 284] on div "oh," at bounding box center [517, 283] width 234 height 72
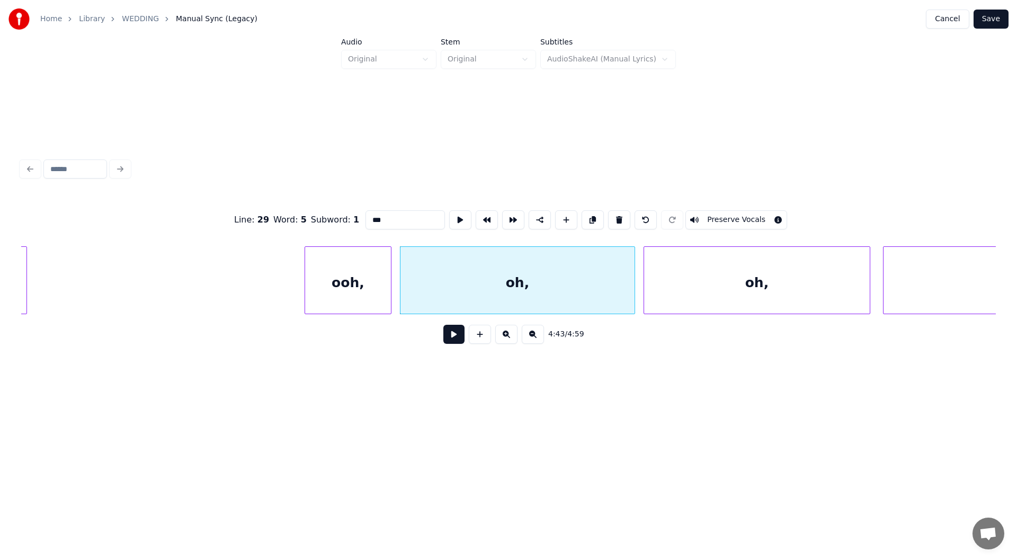
click at [369, 217] on input "***" at bounding box center [404, 219] width 79 height 19
click at [346, 278] on div "ooh," at bounding box center [348, 283] width 86 height 72
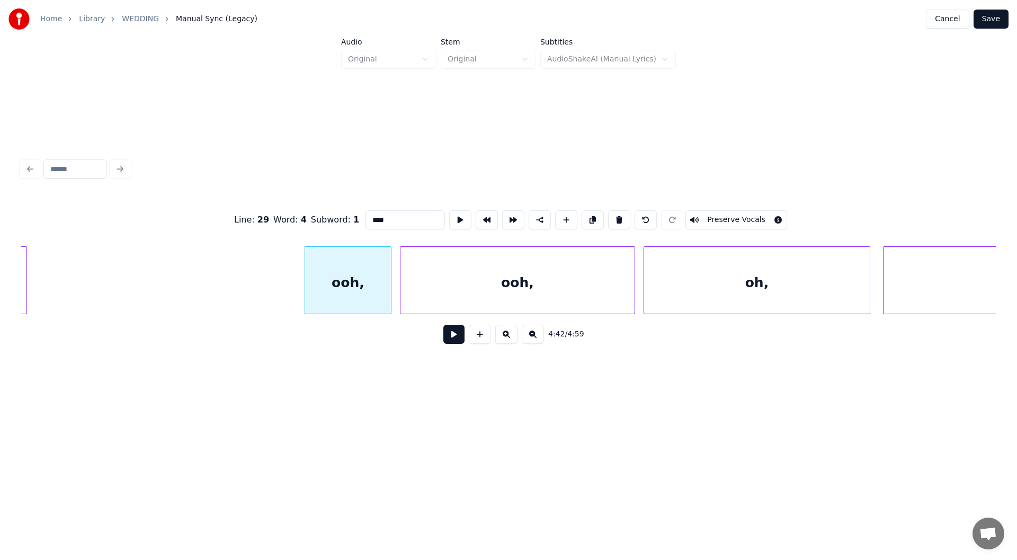
type input "****"
click at [455, 337] on button at bounding box center [453, 334] width 21 height 19
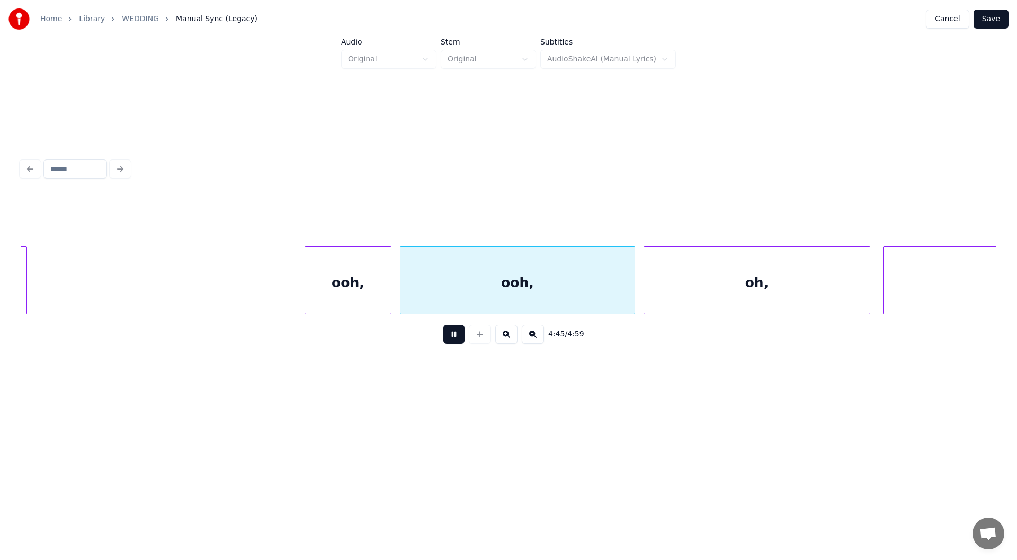
click at [452, 336] on button at bounding box center [453, 334] width 21 height 19
click at [369, 279] on div "ooh," at bounding box center [348, 283] width 86 height 72
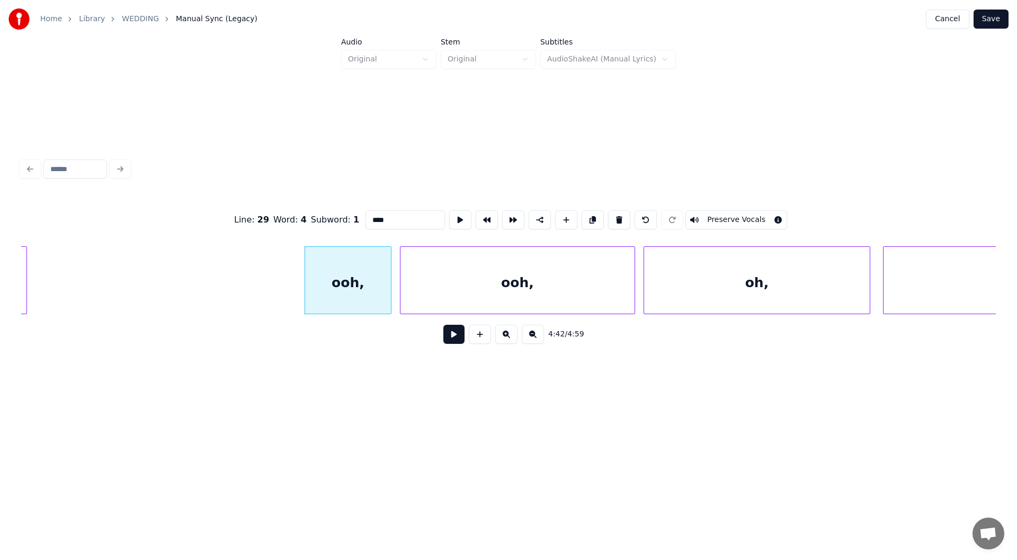
click at [380, 214] on input "****" at bounding box center [404, 219] width 79 height 19
click at [535, 283] on div "ooh," at bounding box center [517, 283] width 234 height 72
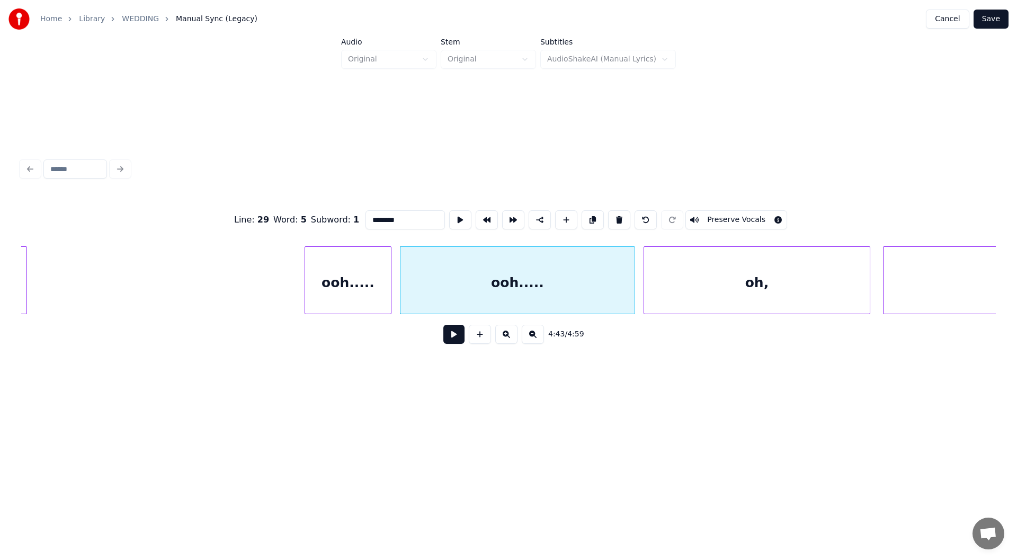
click at [310, 267] on div "ooh....." at bounding box center [348, 283] width 86 height 72
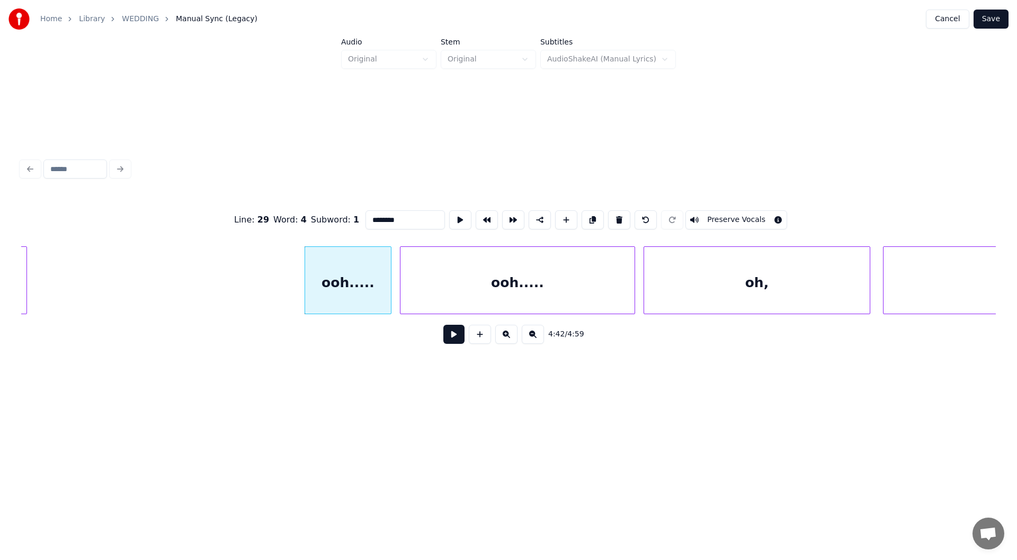
type input "********"
click at [452, 330] on button at bounding box center [453, 334] width 21 height 19
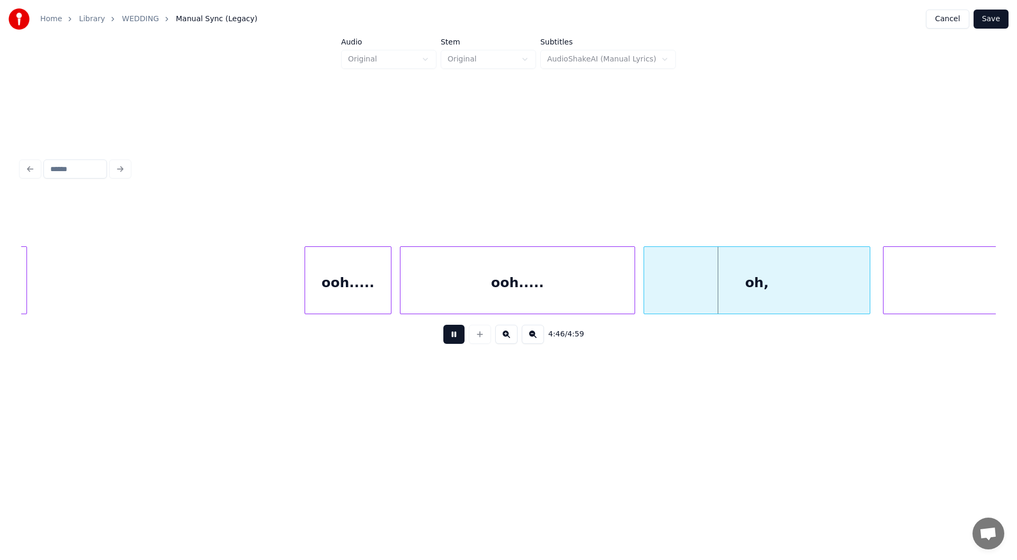
click at [452, 337] on button at bounding box center [453, 334] width 21 height 19
click at [763, 290] on div "oh," at bounding box center [757, 283] width 226 height 72
click at [380, 212] on input "***" at bounding box center [404, 219] width 79 height 19
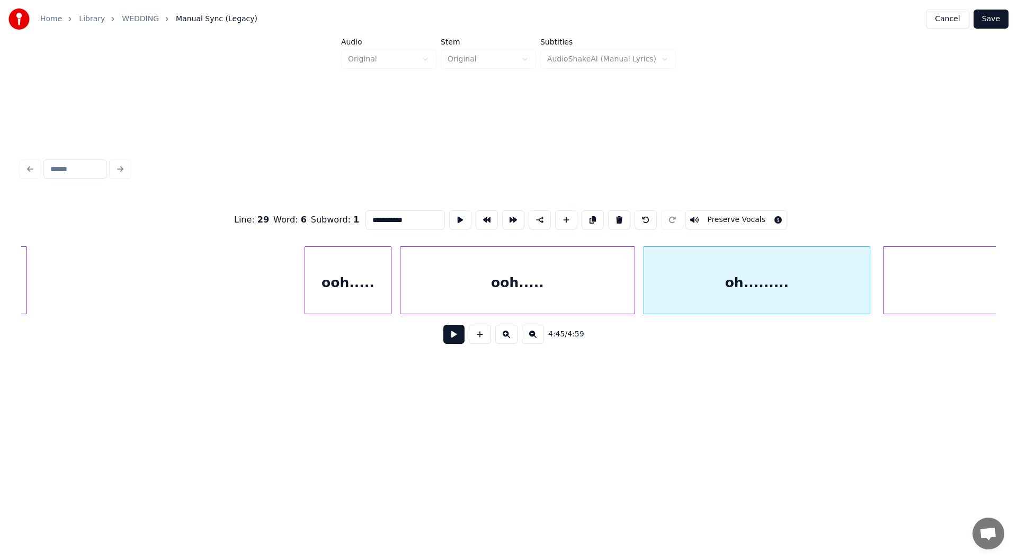
click at [469, 282] on div "ooh....." at bounding box center [517, 283] width 234 height 72
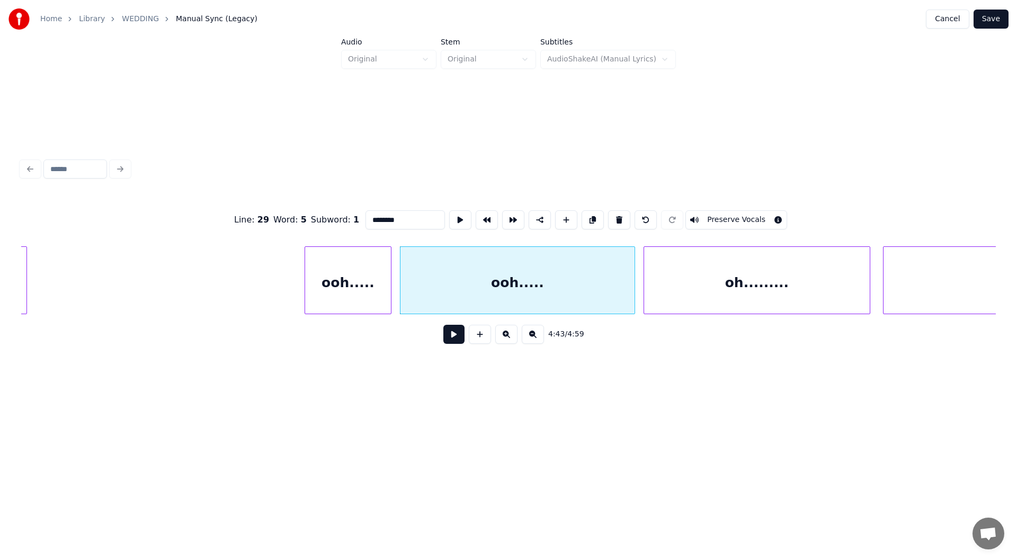
type input "********"
click at [448, 335] on button at bounding box center [453, 334] width 21 height 19
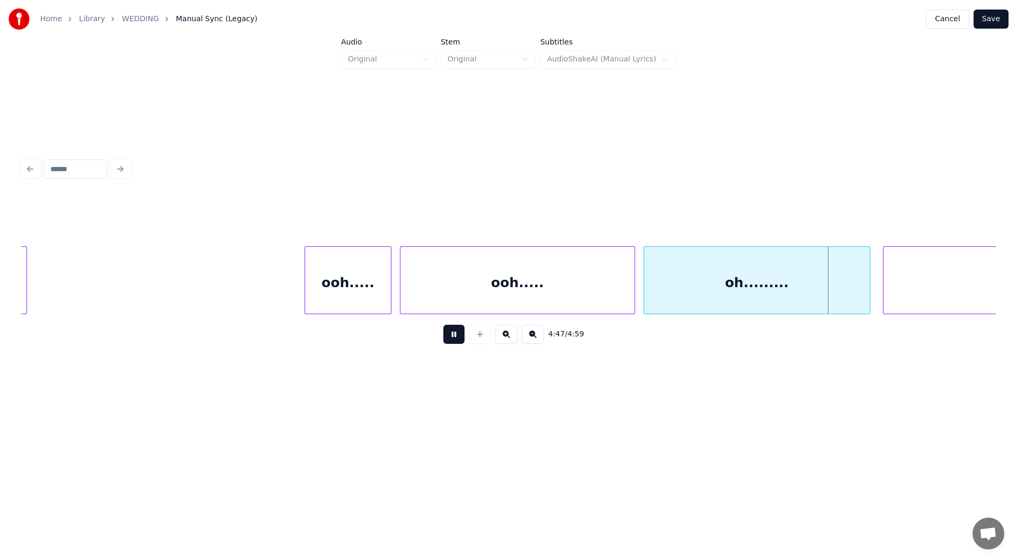
click at [448, 340] on button at bounding box center [453, 334] width 21 height 19
click at [731, 287] on div "oh........." at bounding box center [757, 283] width 226 height 72
click at [367, 213] on input "**********" at bounding box center [404, 219] width 79 height 19
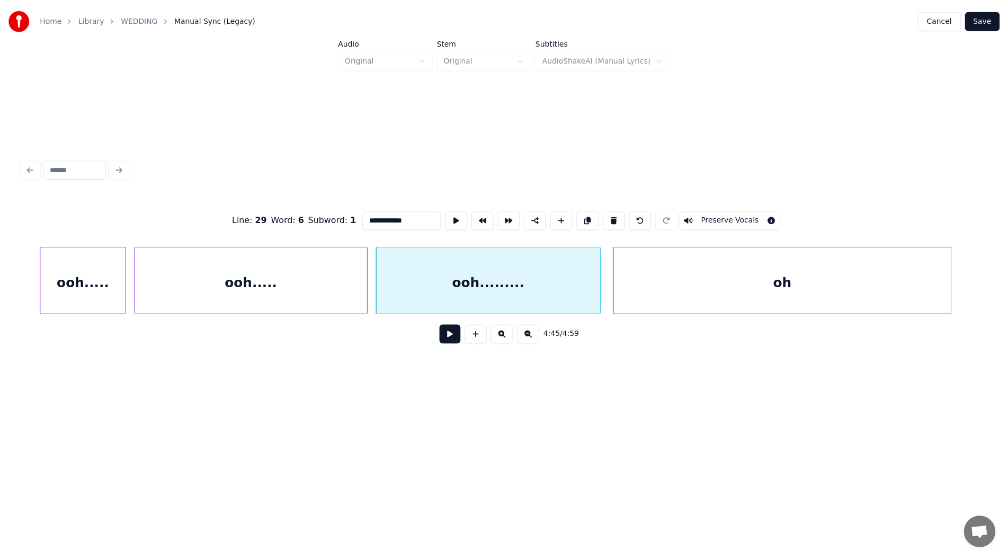
scroll to position [0, 30012]
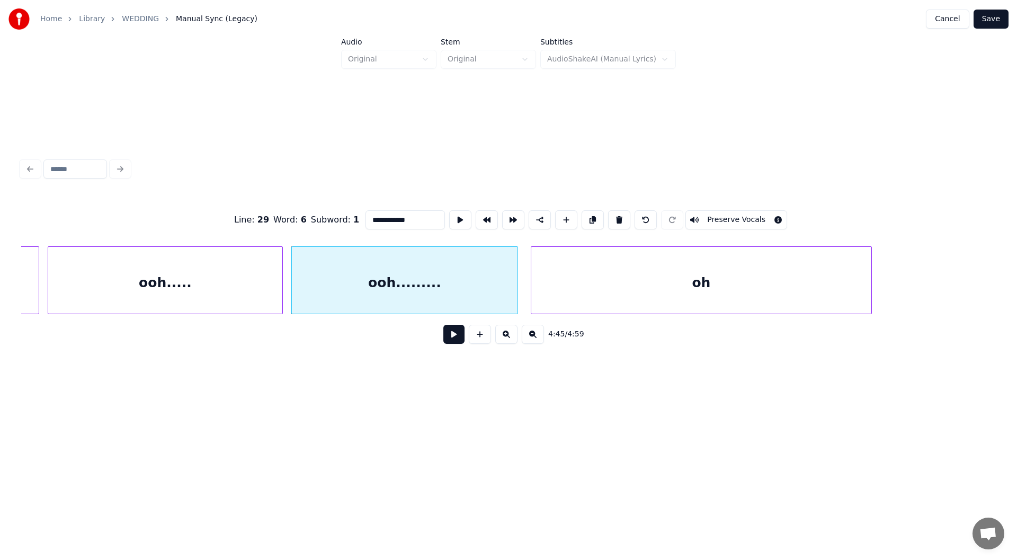
click at [386, 281] on div "ooh........." at bounding box center [405, 283] width 226 height 72
type input "**********"
click at [449, 336] on button at bounding box center [453, 334] width 21 height 19
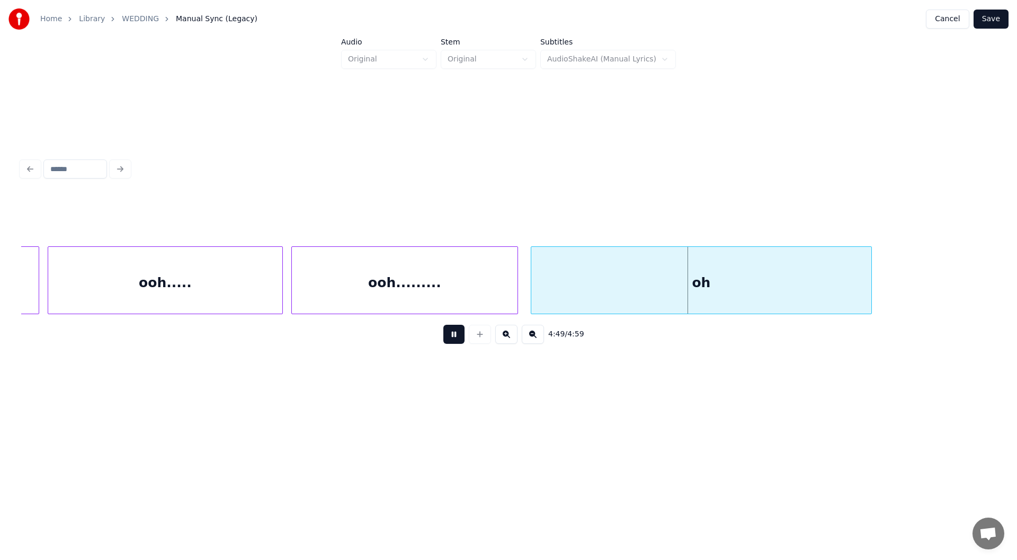
click at [449, 336] on button at bounding box center [453, 334] width 21 height 19
click at [692, 286] on div "oh" at bounding box center [701, 283] width 340 height 72
click at [366, 215] on input "**" at bounding box center [404, 219] width 79 height 19
click at [381, 212] on input "***" at bounding box center [404, 219] width 79 height 19
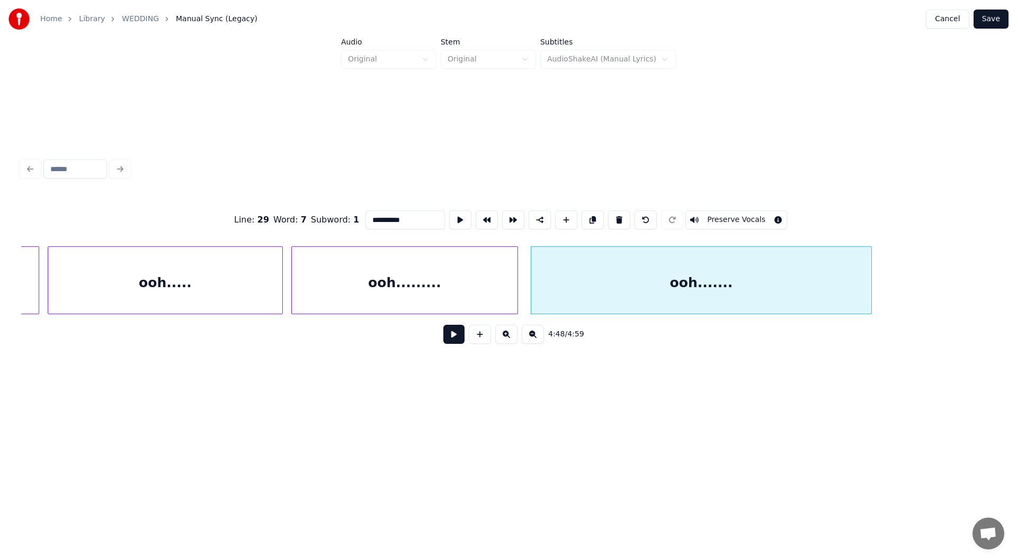
click at [349, 282] on div "ooh........." at bounding box center [405, 283] width 226 height 72
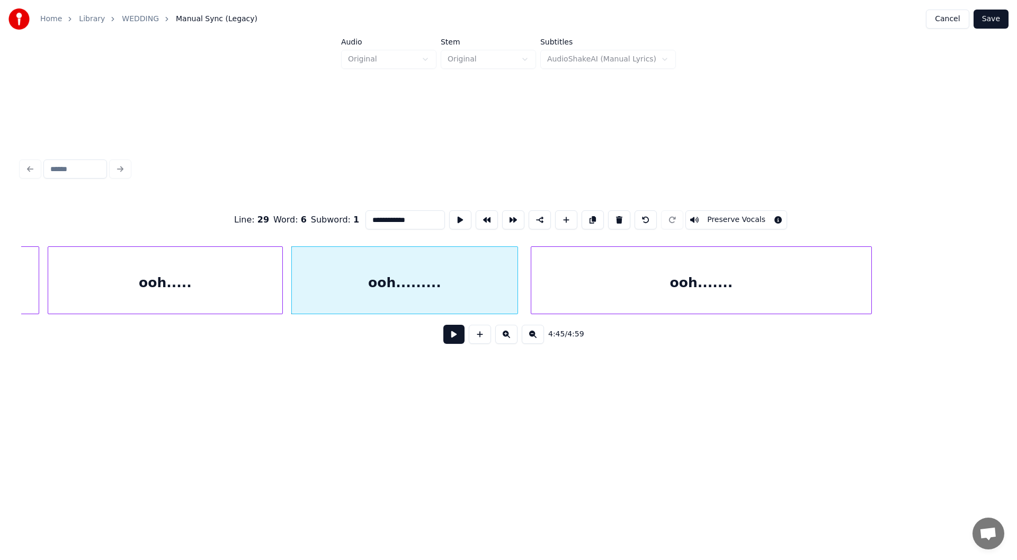
type input "**********"
click at [451, 336] on button at bounding box center [453, 334] width 21 height 19
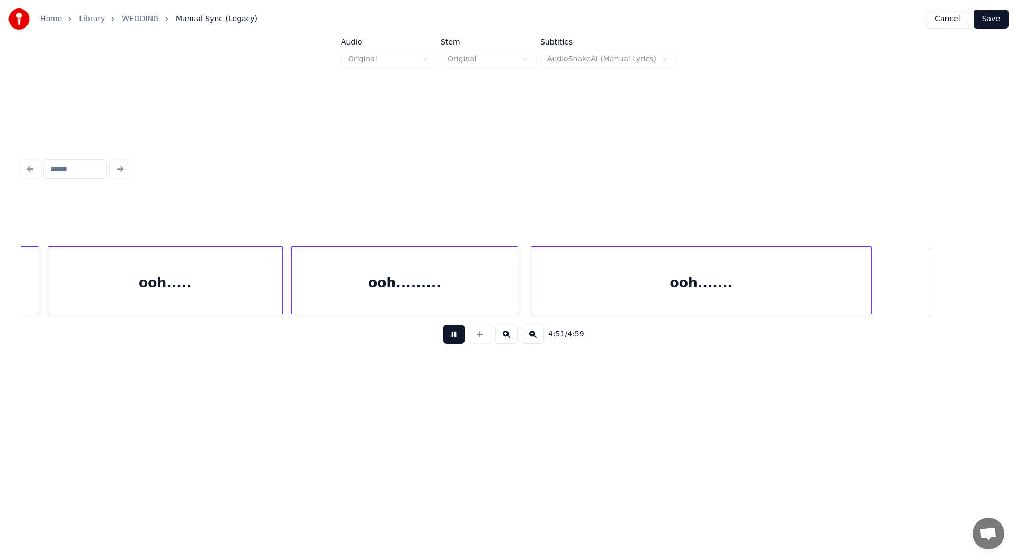
click at [453, 335] on button at bounding box center [453, 334] width 21 height 19
click at [991, 11] on button "Save" at bounding box center [990, 19] width 35 height 19
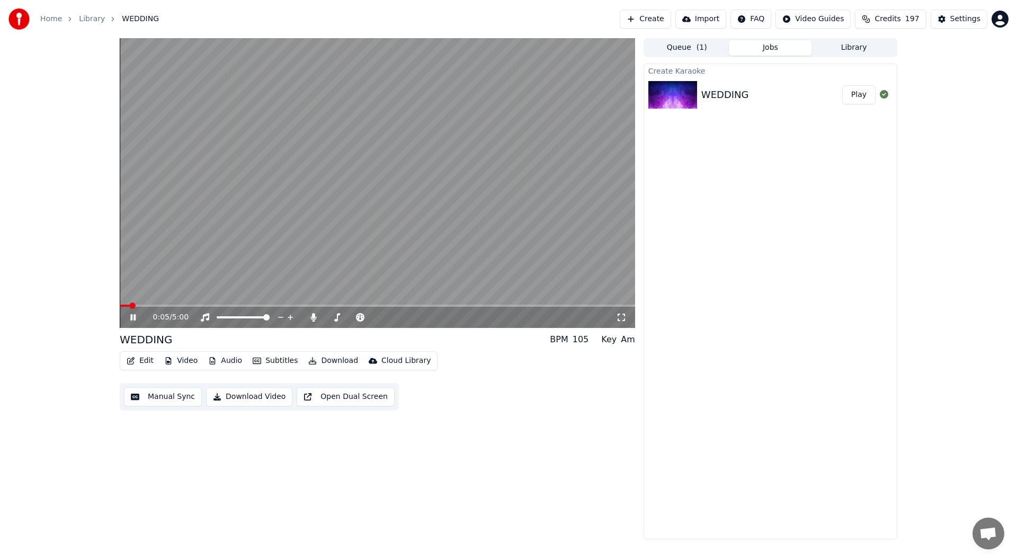
click at [621, 316] on icon at bounding box center [621, 317] width 11 height 8
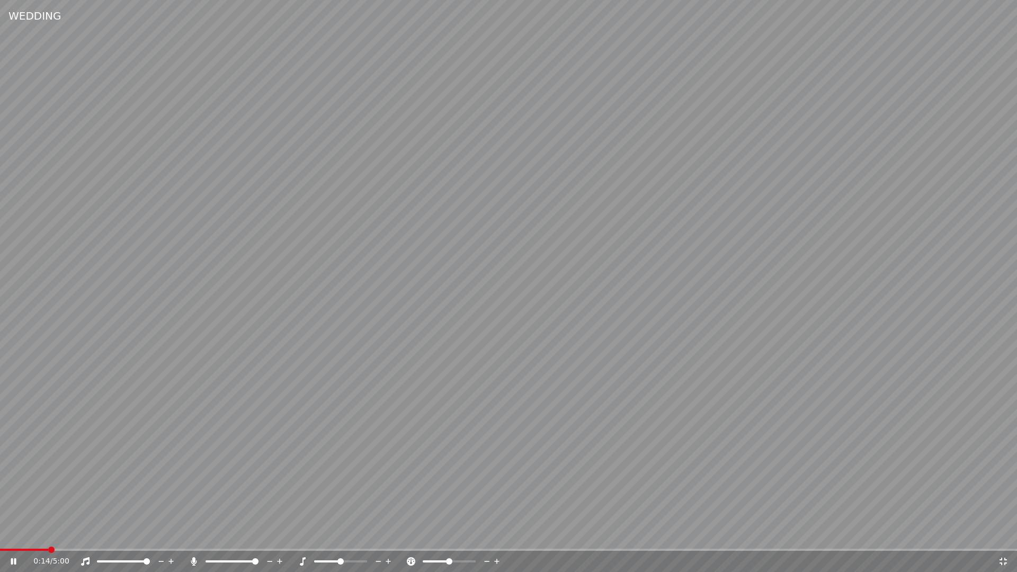
click at [1009, 559] on div "0:14 / 5:00" at bounding box center [508, 561] width 1008 height 11
click at [1002, 559] on icon at bounding box center [1003, 561] width 11 height 8
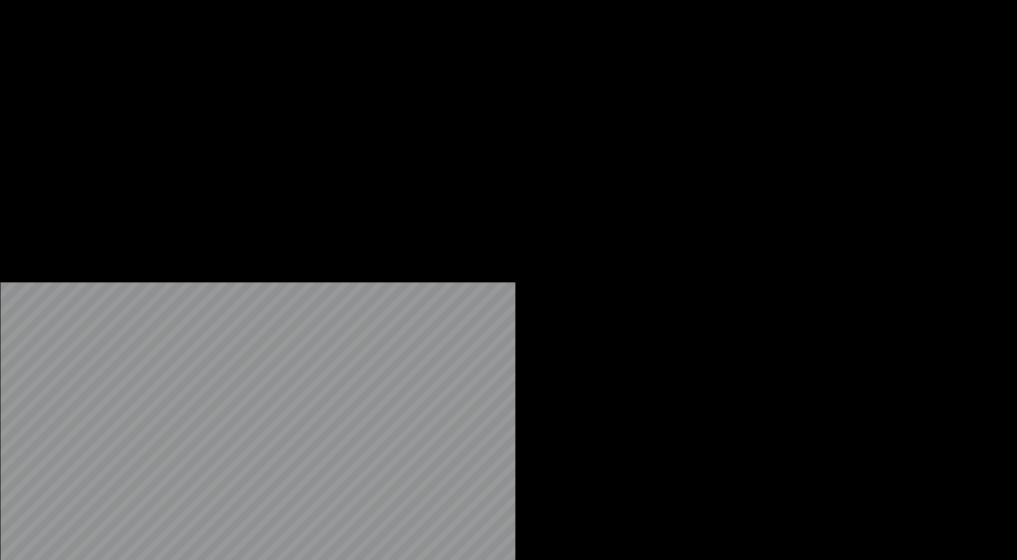
click at [141, 78] on button "Edit" at bounding box center [139, 71] width 35 height 15
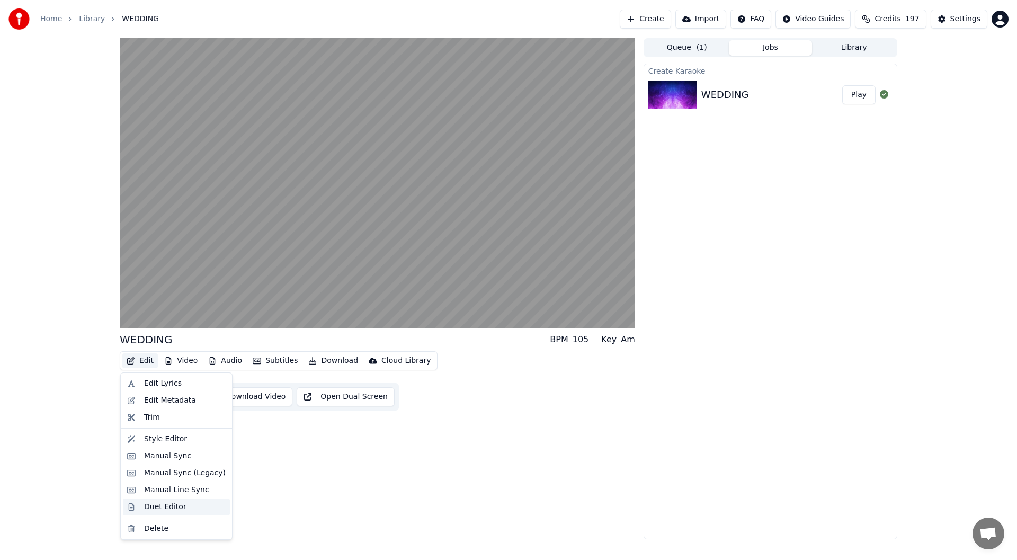
click at [162, 505] on div "Duet Editor" at bounding box center [165, 507] width 42 height 11
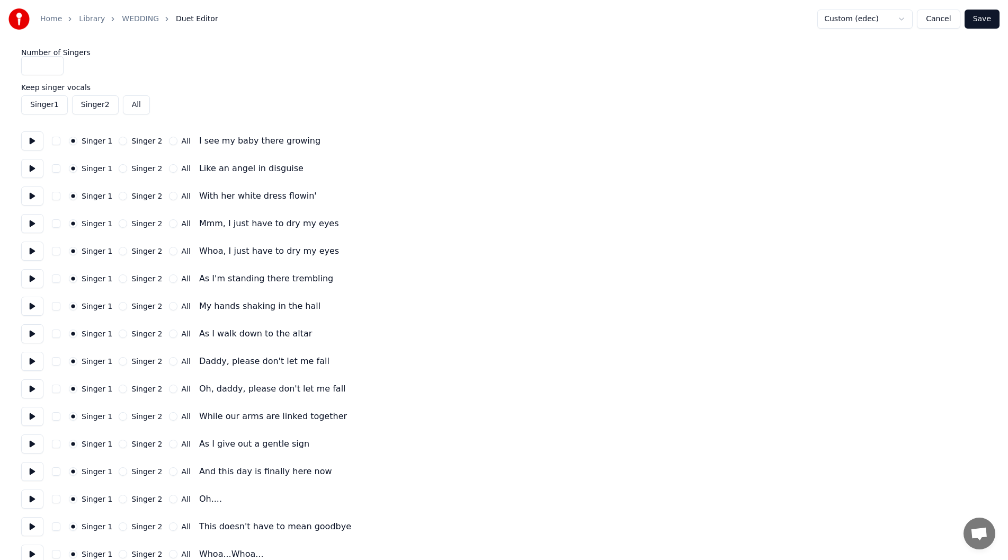
click at [32, 275] on button at bounding box center [32, 278] width 22 height 19
click at [119, 277] on button "Singer 2" at bounding box center [123, 278] width 8 height 8
click at [119, 307] on button "Singer 2" at bounding box center [123, 306] width 8 height 8
click at [29, 303] on button at bounding box center [32, 306] width 22 height 19
click at [119, 334] on button "Singer 2" at bounding box center [123, 333] width 8 height 8
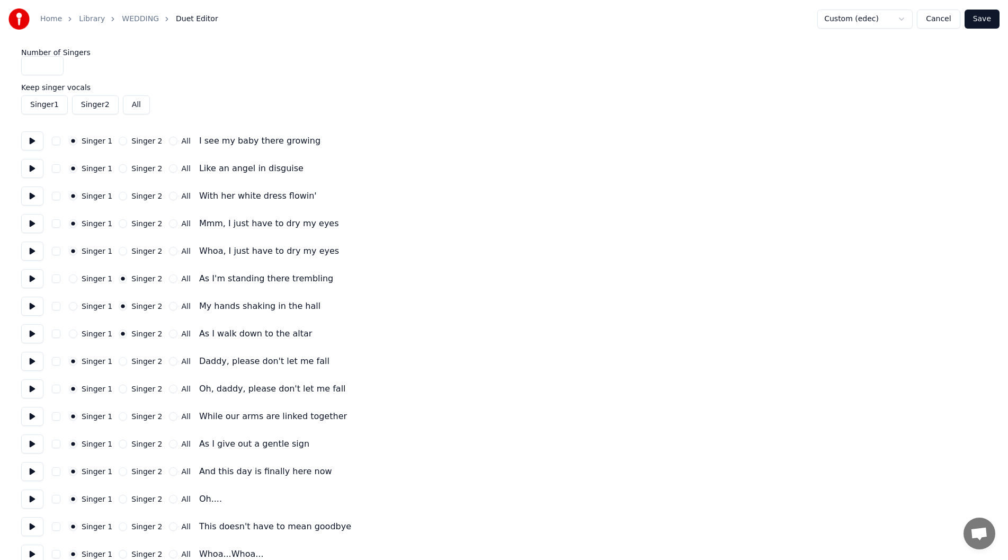
click at [32, 329] on button at bounding box center [32, 333] width 22 height 19
click at [119, 360] on button "Singer 2" at bounding box center [123, 361] width 8 height 8
click at [33, 360] on button at bounding box center [32, 361] width 22 height 19
click at [25, 390] on button at bounding box center [32, 388] width 22 height 19
click at [119, 388] on button "Singer 2" at bounding box center [123, 389] width 8 height 8
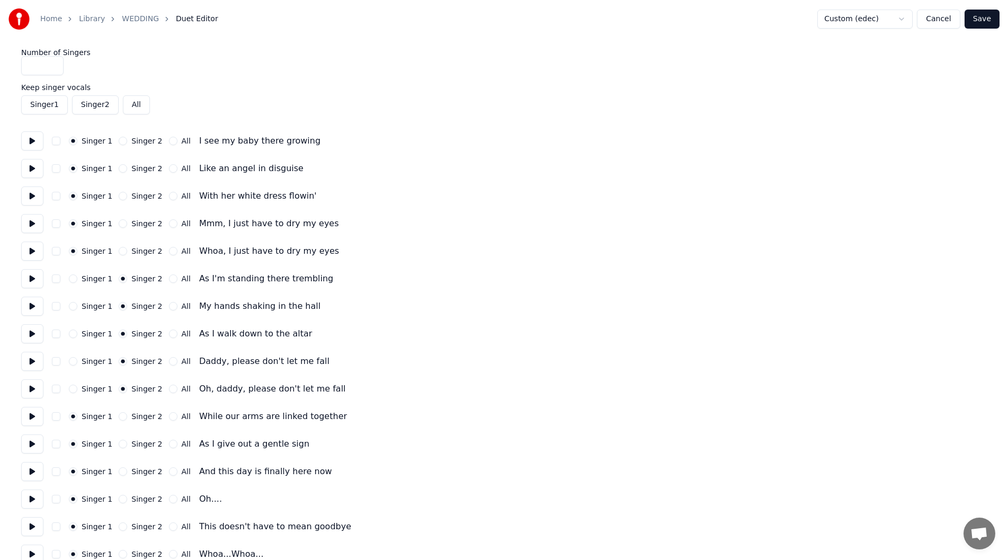
click at [30, 413] on button at bounding box center [32, 416] width 22 height 19
click at [169, 416] on button "All" at bounding box center [173, 416] width 8 height 8
click at [28, 443] on button at bounding box center [32, 443] width 22 height 19
click at [169, 441] on button "All" at bounding box center [173, 444] width 8 height 8
click at [31, 469] on button at bounding box center [32, 471] width 22 height 19
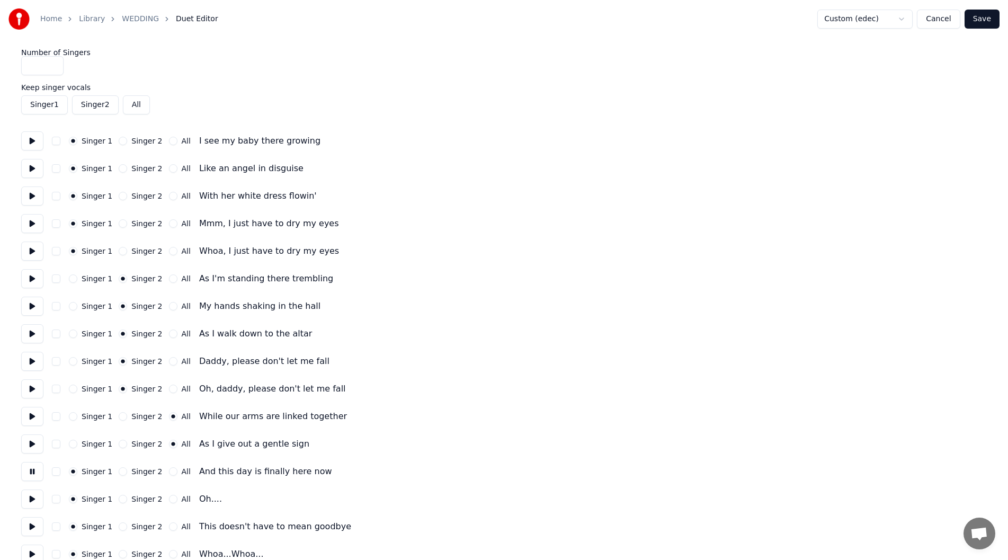
click at [169, 469] on button "All" at bounding box center [173, 471] width 8 height 8
click at [119, 499] on button "Singer 2" at bounding box center [123, 499] width 8 height 8
click at [31, 501] on button at bounding box center [32, 498] width 22 height 19
click at [72, 499] on button "Singer 1" at bounding box center [73, 499] width 8 height 8
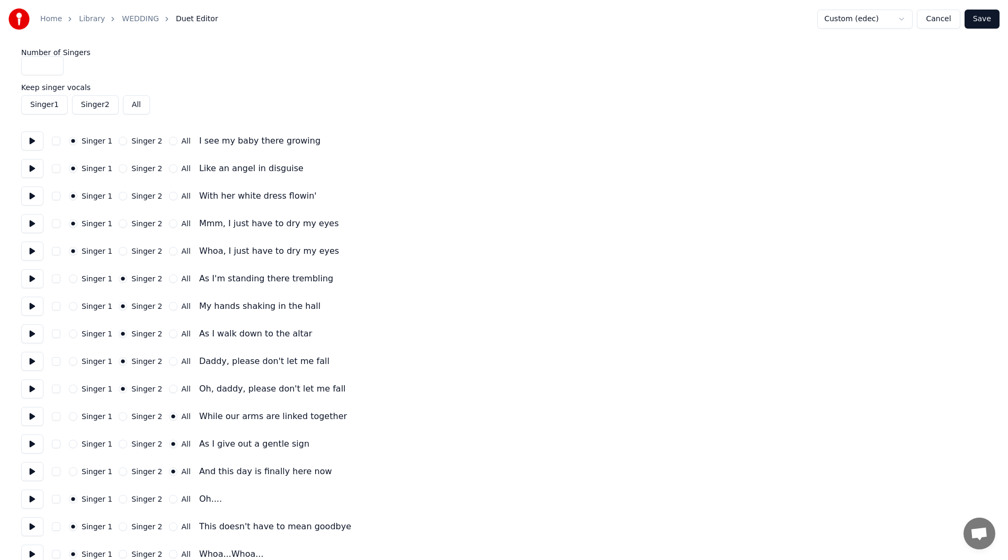
click at [32, 496] on button at bounding box center [32, 498] width 22 height 19
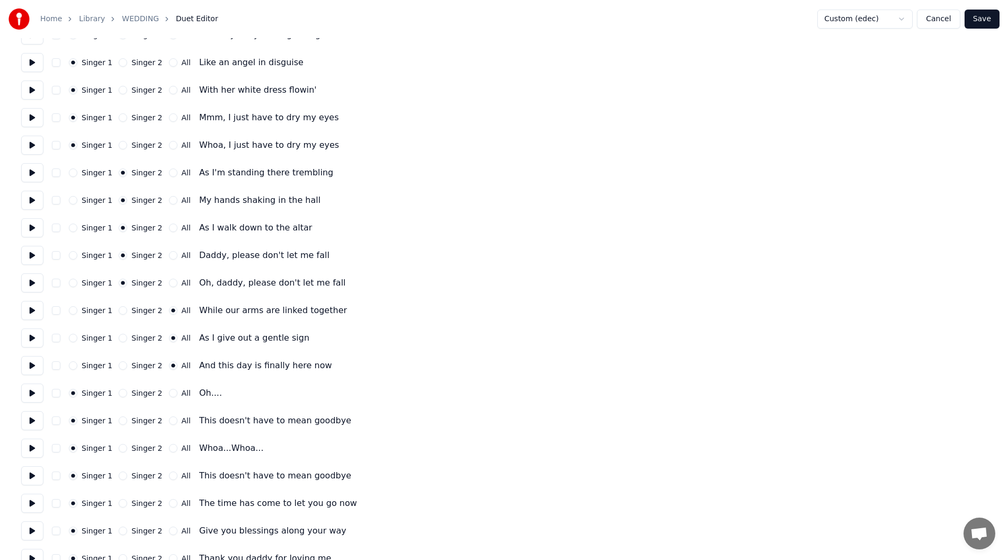
scroll to position [159, 0]
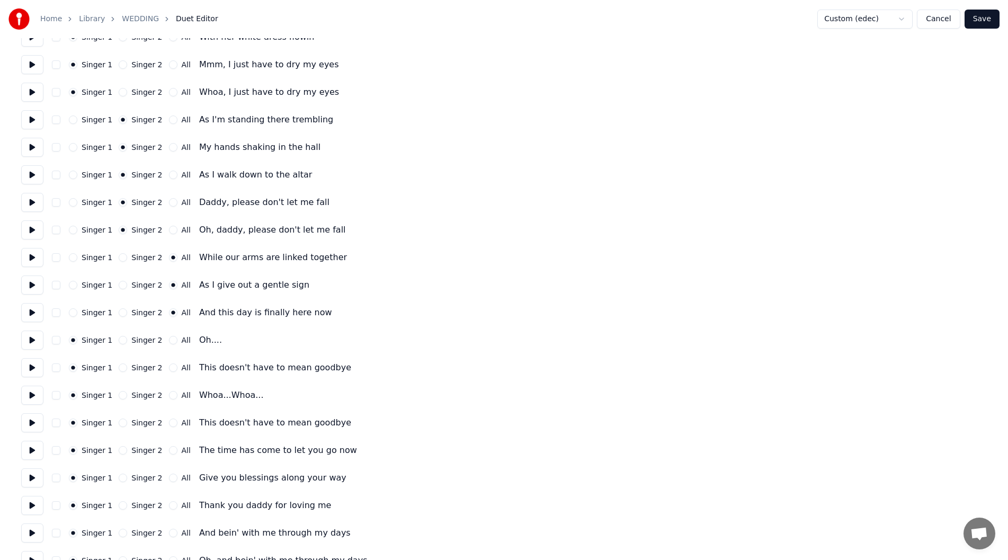
click at [29, 367] on button at bounding box center [32, 367] width 22 height 19
click at [169, 367] on button "All" at bounding box center [173, 367] width 8 height 8
click at [29, 394] on button at bounding box center [32, 395] width 22 height 19
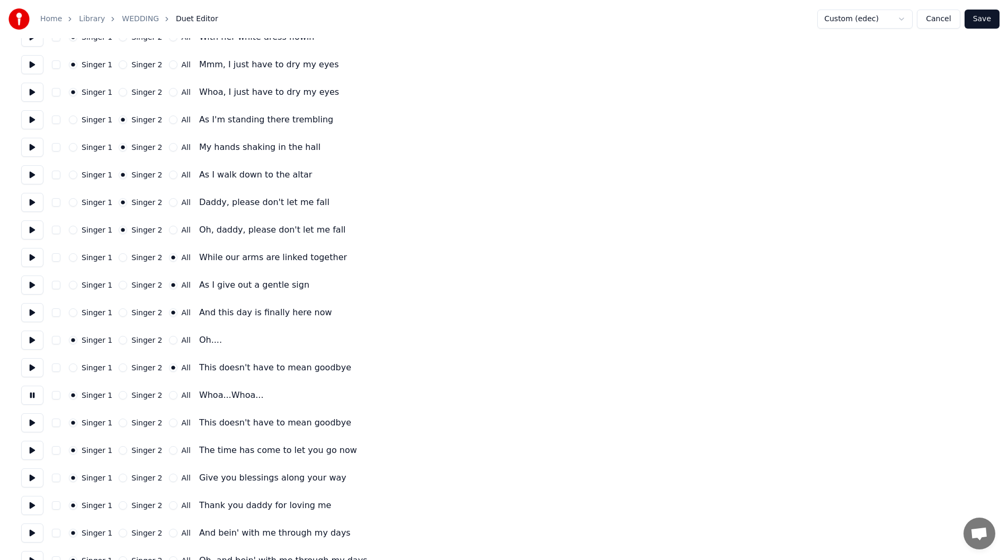
click at [119, 392] on button "Singer 2" at bounding box center [123, 395] width 8 height 8
click at [31, 420] on button at bounding box center [32, 422] width 22 height 19
click at [169, 419] on button "All" at bounding box center [173, 422] width 8 height 8
click at [32, 449] on button at bounding box center [32, 450] width 22 height 19
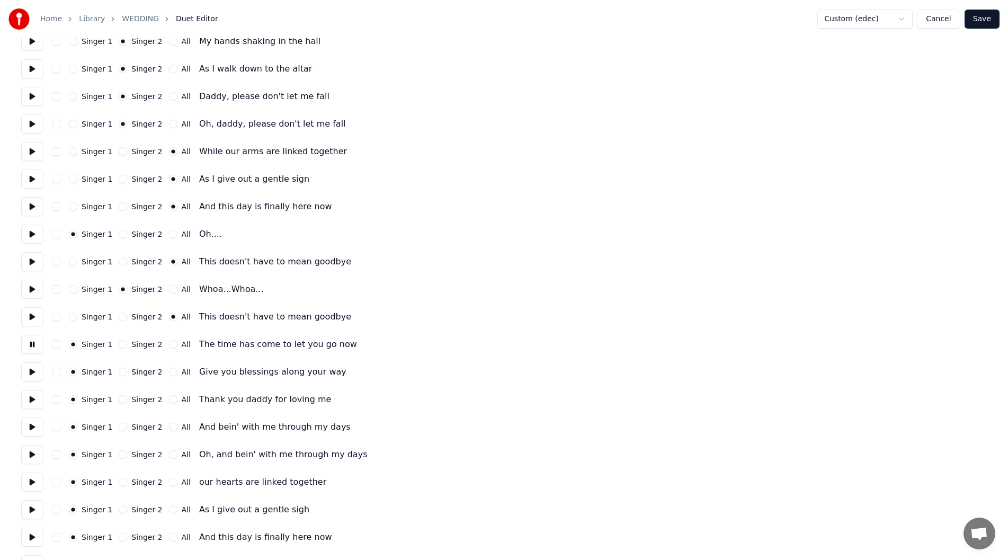
scroll to position [371, 0]
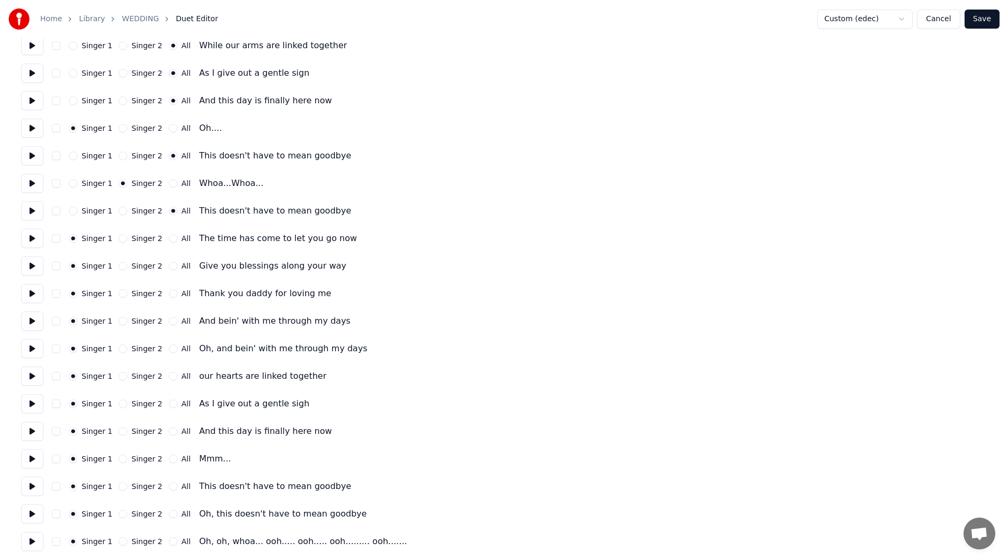
click at [30, 263] on button at bounding box center [32, 265] width 22 height 19
click at [119, 294] on button "Singer 2" at bounding box center [123, 293] width 8 height 8
click at [119, 320] on button "Singer 2" at bounding box center [123, 321] width 8 height 8
click at [29, 347] on button at bounding box center [32, 348] width 22 height 19
click at [119, 347] on button "Singer 2" at bounding box center [123, 348] width 8 height 8
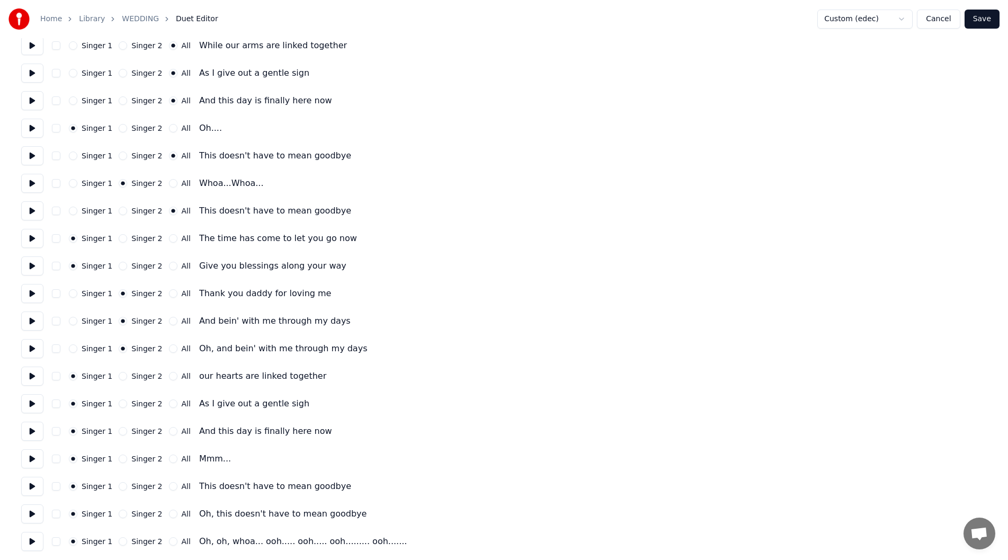
click at [30, 370] on button at bounding box center [32, 376] width 22 height 19
click at [169, 374] on button "All" at bounding box center [173, 376] width 8 height 8
click at [27, 402] on button at bounding box center [32, 403] width 22 height 19
click at [119, 404] on button "Singer 2" at bounding box center [123, 403] width 8 height 8
click at [31, 428] on button at bounding box center [32, 431] width 22 height 19
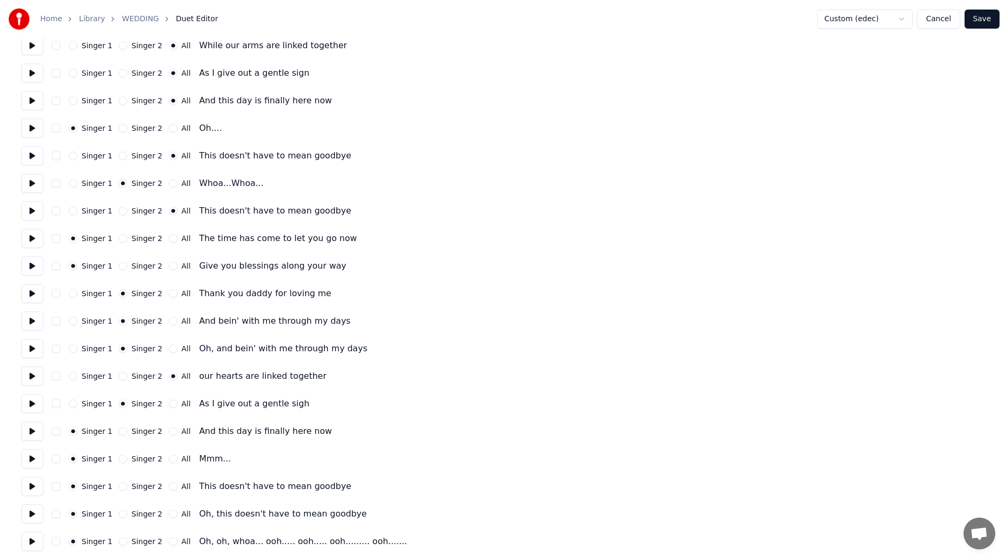
click at [25, 404] on button at bounding box center [32, 403] width 22 height 19
click at [28, 372] on button at bounding box center [32, 376] width 22 height 19
click at [169, 403] on button "All" at bounding box center [173, 403] width 8 height 8
click at [31, 406] on button at bounding box center [32, 403] width 22 height 19
click at [30, 427] on button at bounding box center [32, 431] width 22 height 19
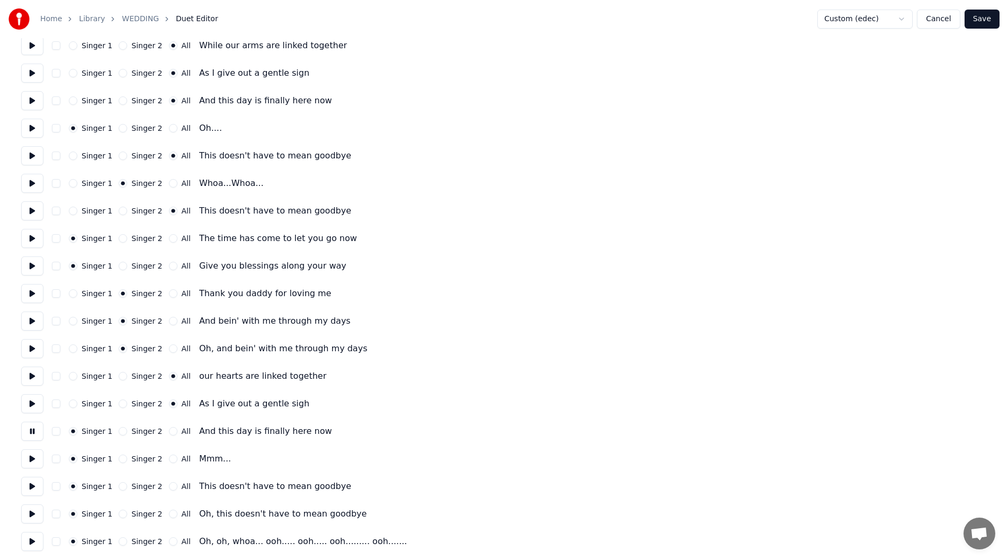
click at [169, 430] on button "All" at bounding box center [173, 431] width 8 height 8
click at [29, 453] on button at bounding box center [32, 458] width 22 height 19
click at [31, 455] on button at bounding box center [32, 458] width 22 height 19
click at [32, 484] on button at bounding box center [32, 486] width 22 height 19
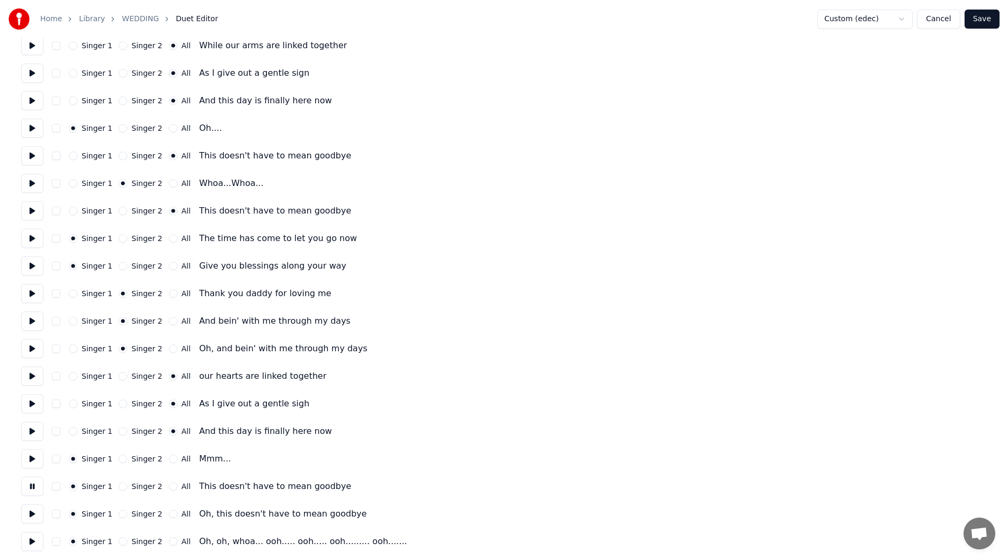
click at [31, 484] on button at bounding box center [32, 486] width 22 height 19
click at [169, 485] on button "All" at bounding box center [173, 486] width 8 height 8
click at [32, 482] on button at bounding box center [32, 484] width 22 height 19
click at [29, 512] on button at bounding box center [32, 512] width 22 height 19
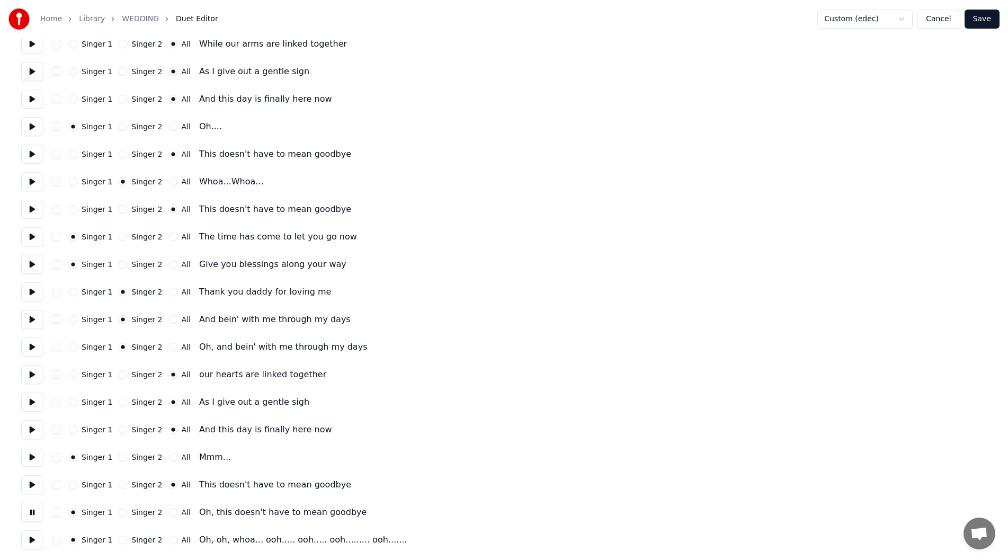
click at [29, 512] on button at bounding box center [32, 512] width 22 height 19
click at [169, 513] on button "All" at bounding box center [173, 512] width 8 height 8
click at [28, 536] on button at bounding box center [32, 539] width 22 height 19
click at [32, 539] on button at bounding box center [32, 539] width 22 height 19
click at [169, 539] on button "All" at bounding box center [173, 539] width 8 height 8
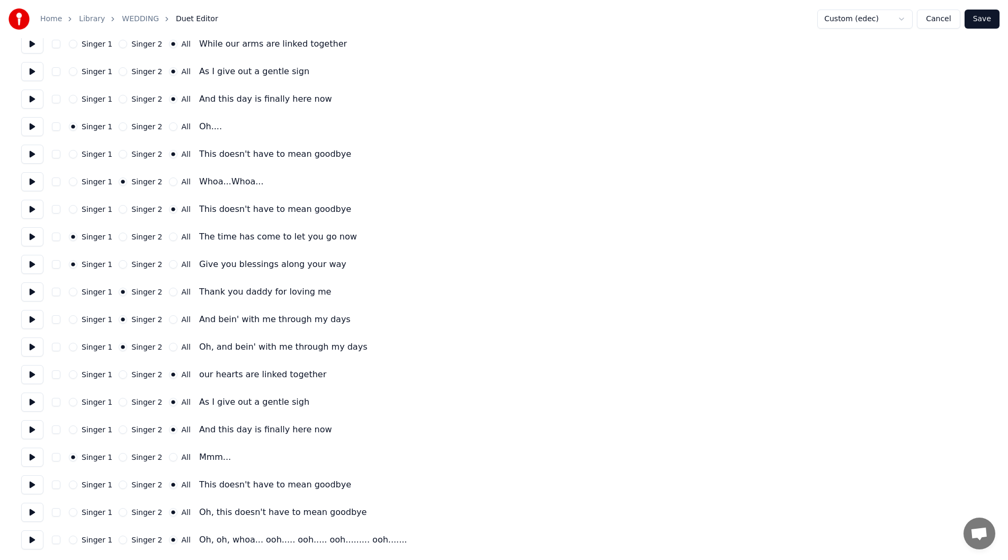
click at [977, 16] on button "Save" at bounding box center [981, 19] width 35 height 19
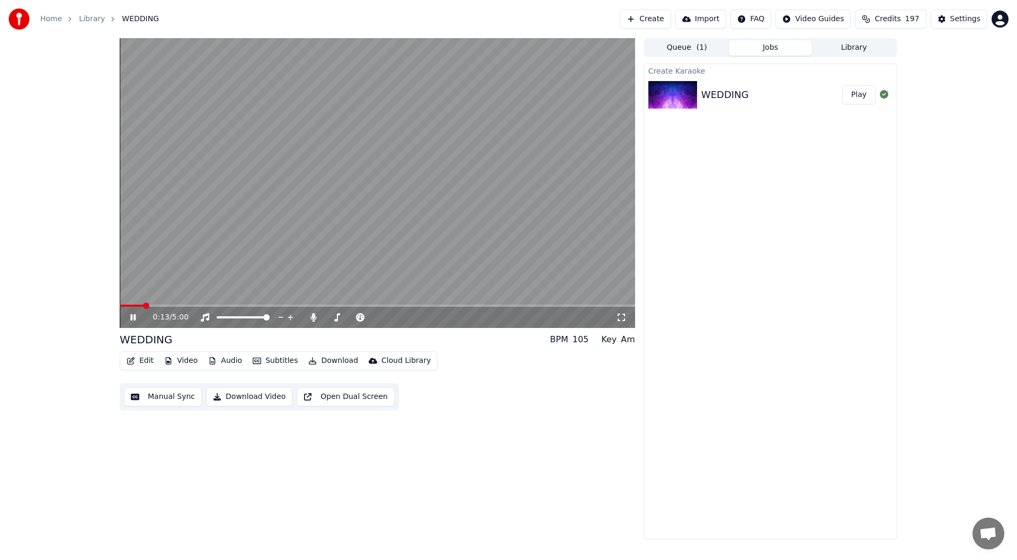
click at [622, 314] on icon at bounding box center [621, 317] width 11 height 8
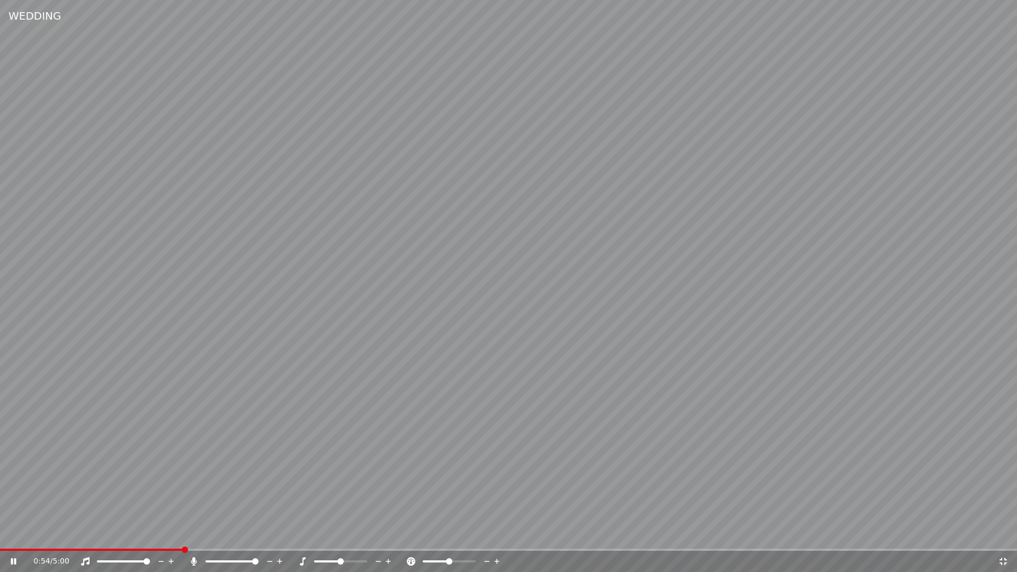
click at [182, 549] on span at bounding box center [508, 550] width 1017 height 2
click at [1006, 559] on icon at bounding box center [1003, 561] width 11 height 8
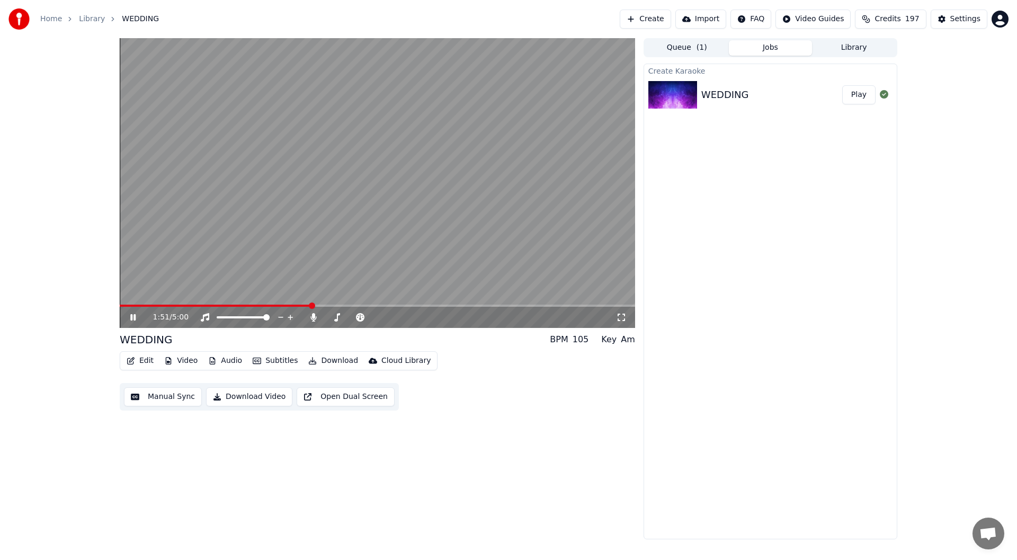
click at [131, 317] on icon at bounding box center [132, 317] width 5 height 6
click at [273, 359] on button "Subtitles" at bounding box center [274, 360] width 53 height 15
click at [147, 422] on div "1:51 / 5:00 WEDDING BPM 105 Key Am Edit Video Audio Subtitles Download Cloud Li…" at bounding box center [377, 288] width 515 height 501
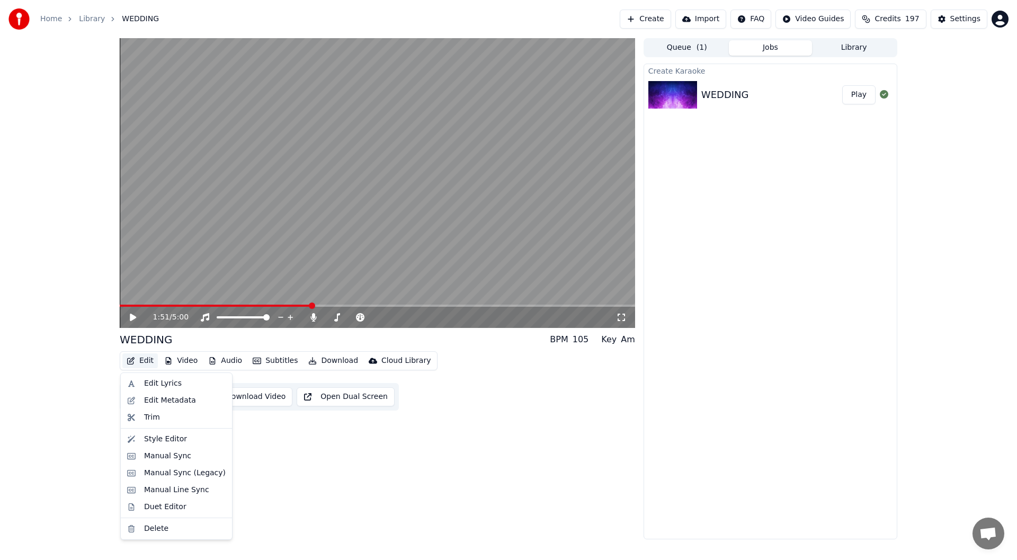
click at [144, 360] on button "Edit" at bounding box center [139, 360] width 35 height 15
click at [164, 437] on div "Style Editor" at bounding box center [165, 439] width 43 height 11
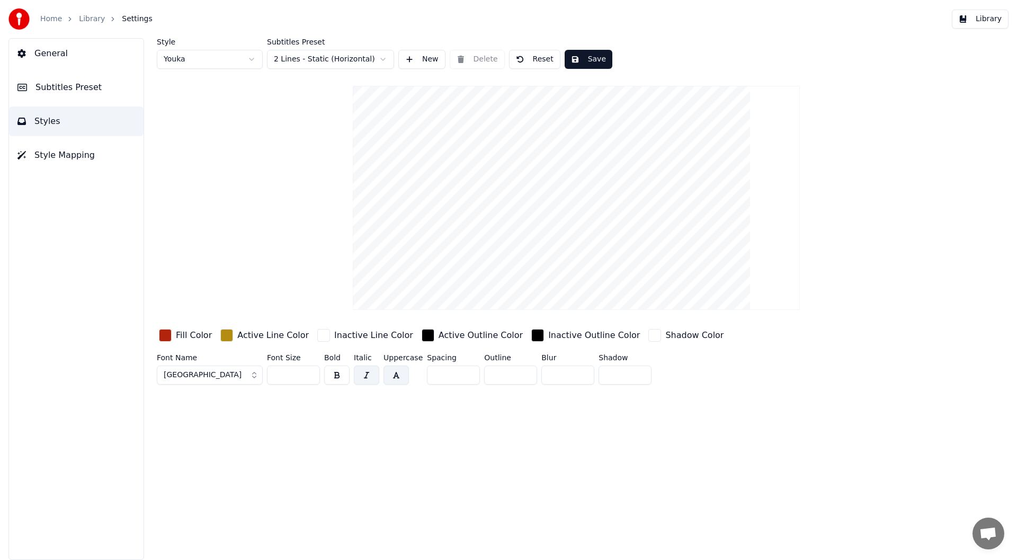
click at [253, 55] on html "Home Library Settings Library General Subtitles Preset Styles Style Mapping Sty…" at bounding box center [508, 280] width 1017 height 560
click at [249, 57] on html "Home Library Settings Library General Subtitles Preset Styles Style Mapping Sty…" at bounding box center [508, 280] width 1017 height 560
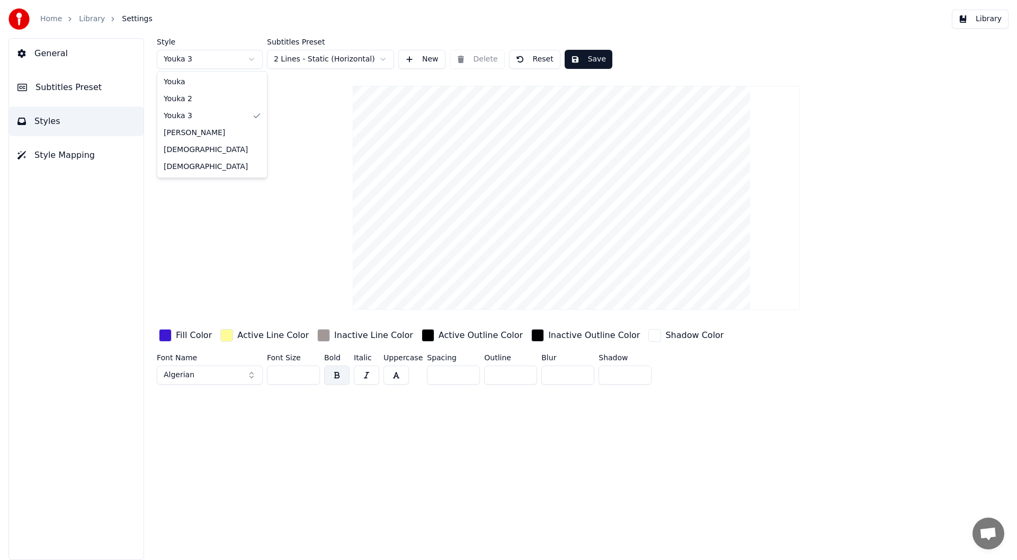
type input "***"
click at [50, 150] on span "Style Mapping" at bounding box center [64, 155] width 60 height 13
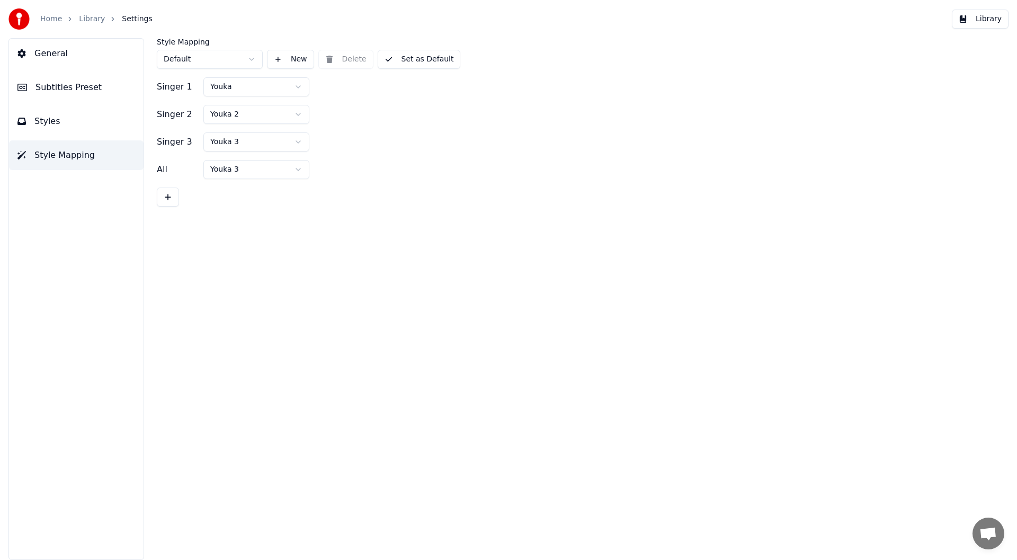
click at [296, 110] on html "Home Library Settings Library General Subtitles Preset Styles Style Mapping Sty…" at bounding box center [508, 280] width 1017 height 560
click at [266, 167] on html "Home Library Settings Library General Subtitles Preset Styles Style Mapping Sty…" at bounding box center [508, 280] width 1017 height 560
click at [265, 168] on html "Home Library Settings Library General Subtitles Preset Styles Style Mapping Sty…" at bounding box center [508, 280] width 1017 height 560
click at [416, 58] on button "Set as Default" at bounding box center [419, 59] width 83 height 19
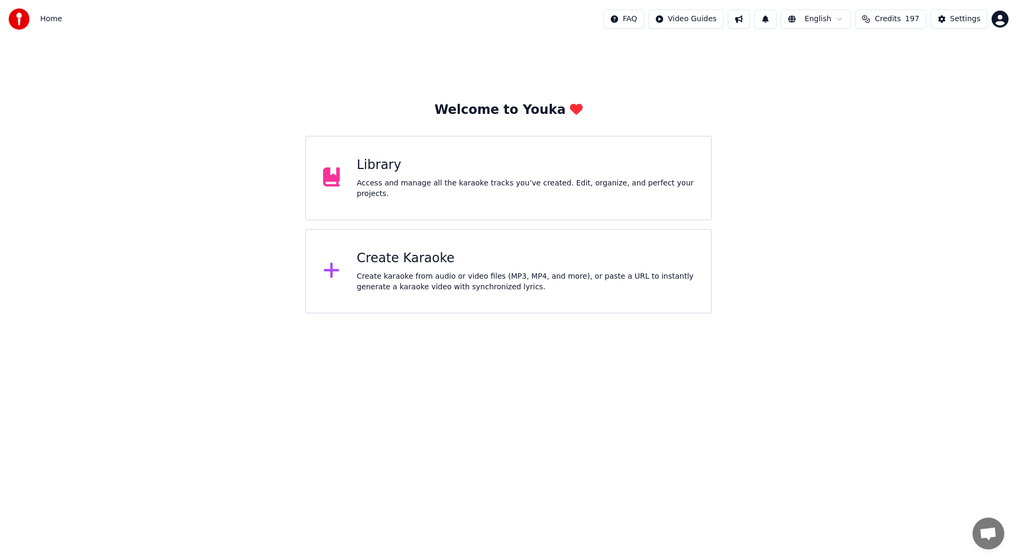
click at [521, 173] on div "Library" at bounding box center [525, 165] width 337 height 17
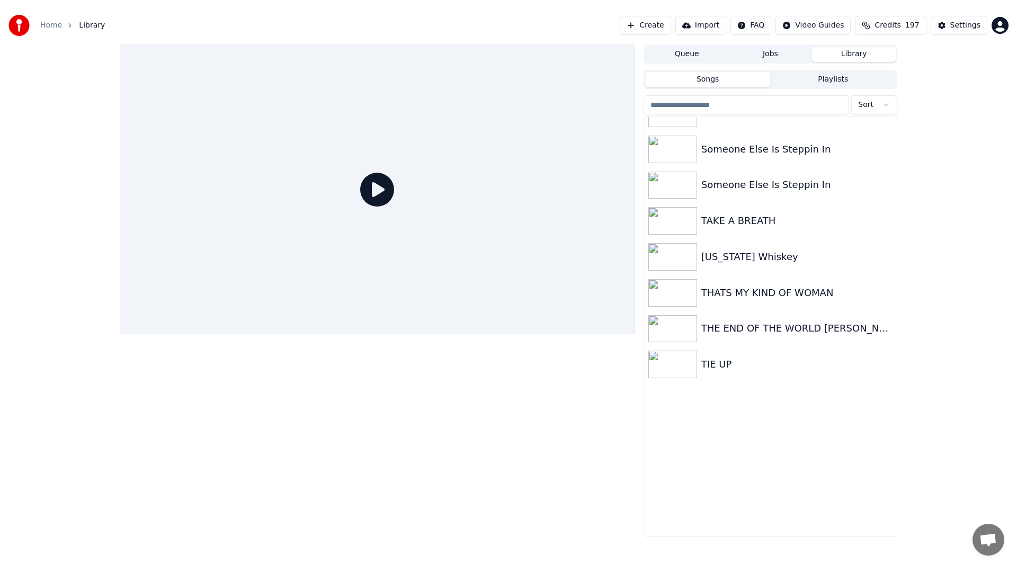
scroll to position [2352, 0]
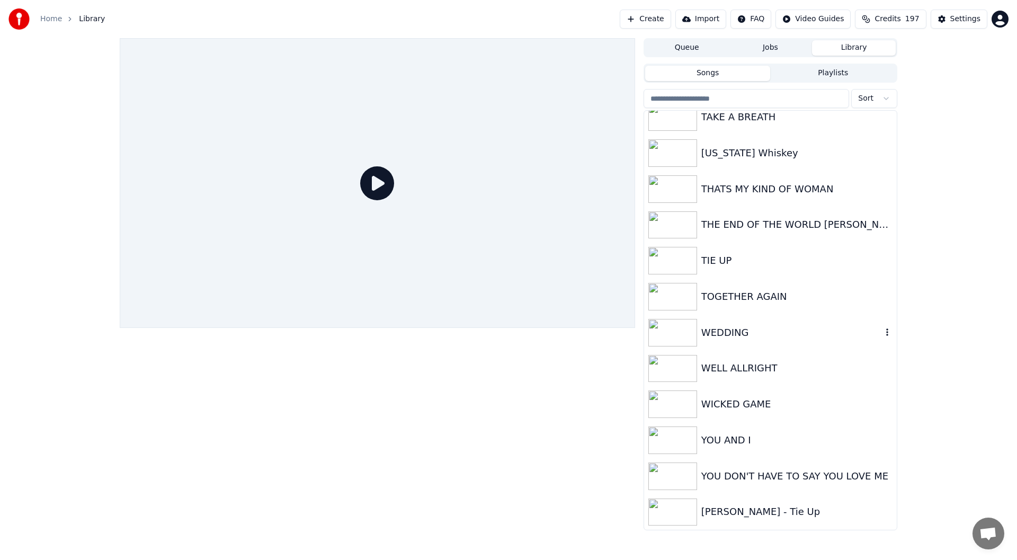
click at [732, 327] on div "WEDDING" at bounding box center [791, 332] width 181 height 15
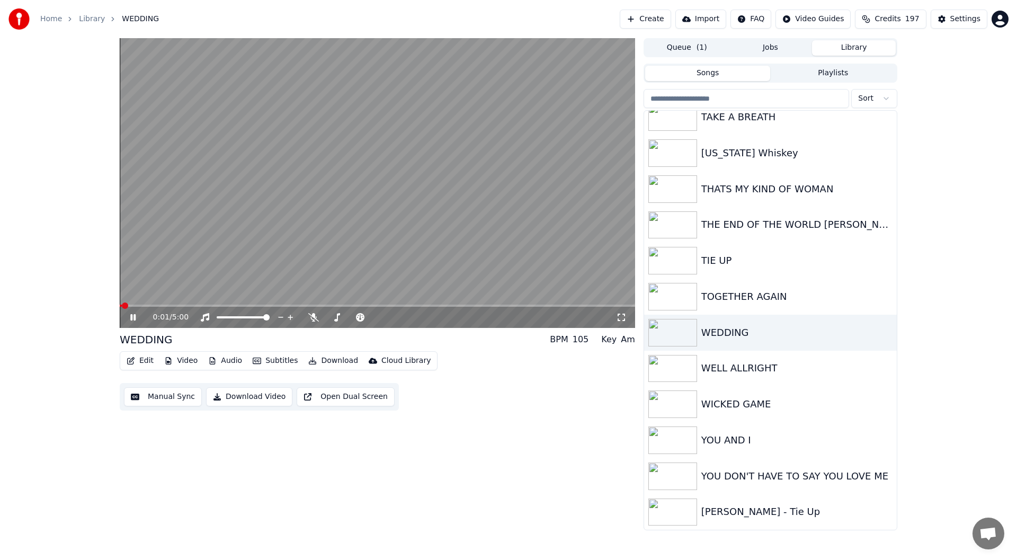
click at [619, 314] on icon at bounding box center [621, 317] width 7 height 7
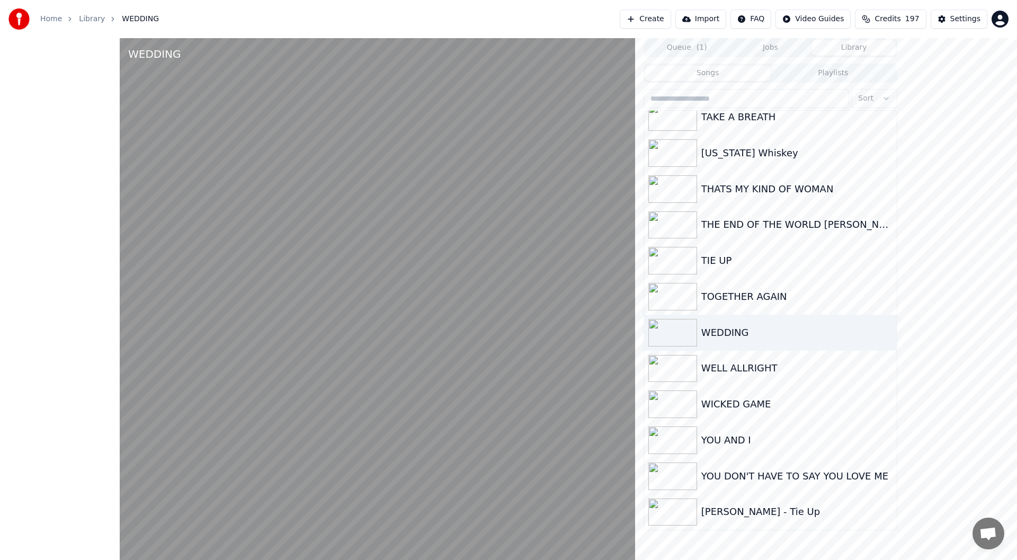
scroll to position [2343, 0]
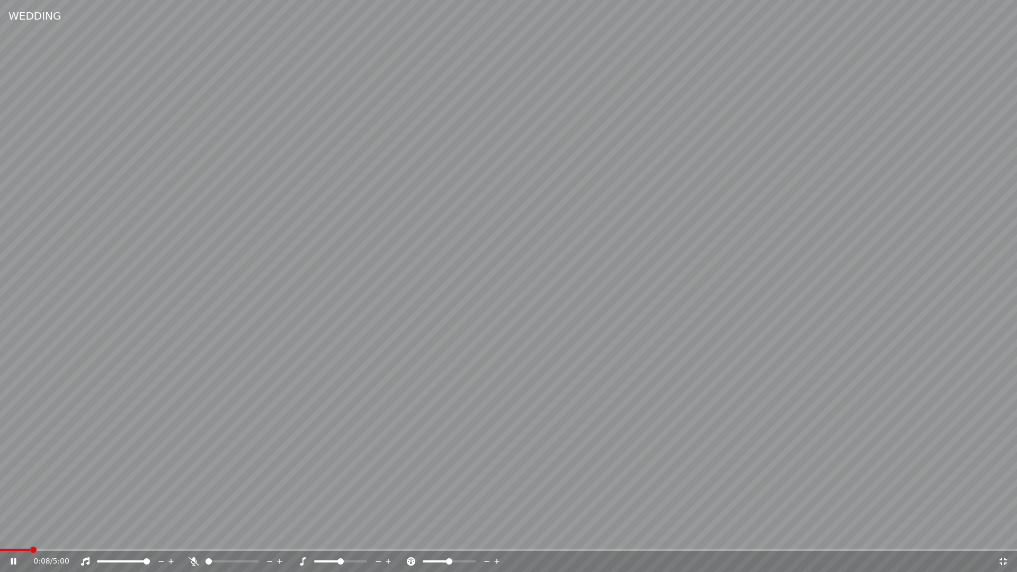
click at [125, 547] on video at bounding box center [508, 286] width 1017 height 572
click at [128, 550] on span at bounding box center [508, 550] width 1017 height 2
click at [91, 547] on video at bounding box center [508, 286] width 1017 height 572
click at [95, 550] on span at bounding box center [65, 550] width 131 height 2
click at [51, 550] on span at bounding box center [25, 550] width 51 height 2
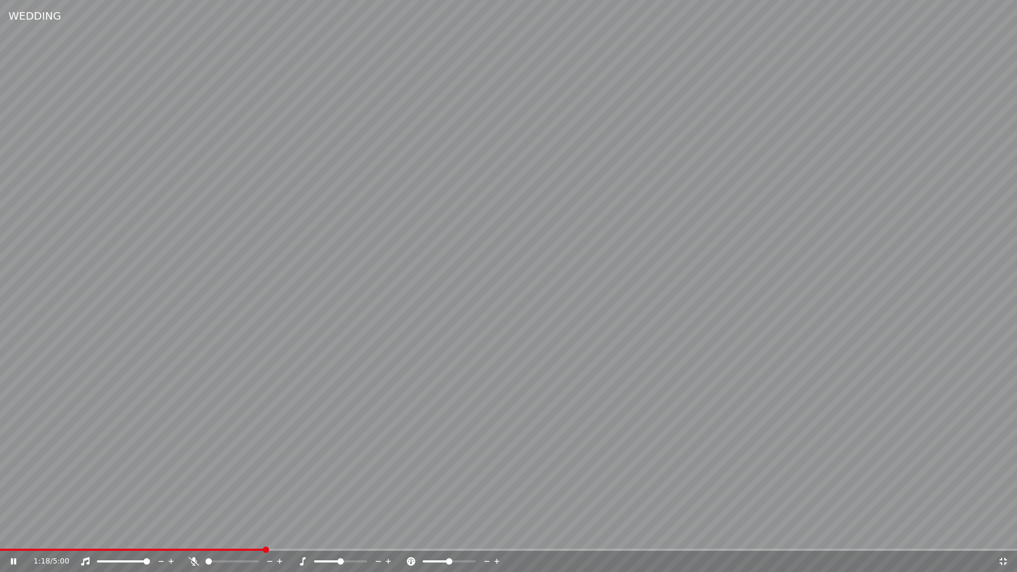
click at [266, 549] on span at bounding box center [508, 550] width 1017 height 2
click at [193, 559] on icon at bounding box center [194, 561] width 11 height 8
click at [1003, 559] on icon at bounding box center [1003, 561] width 11 height 8
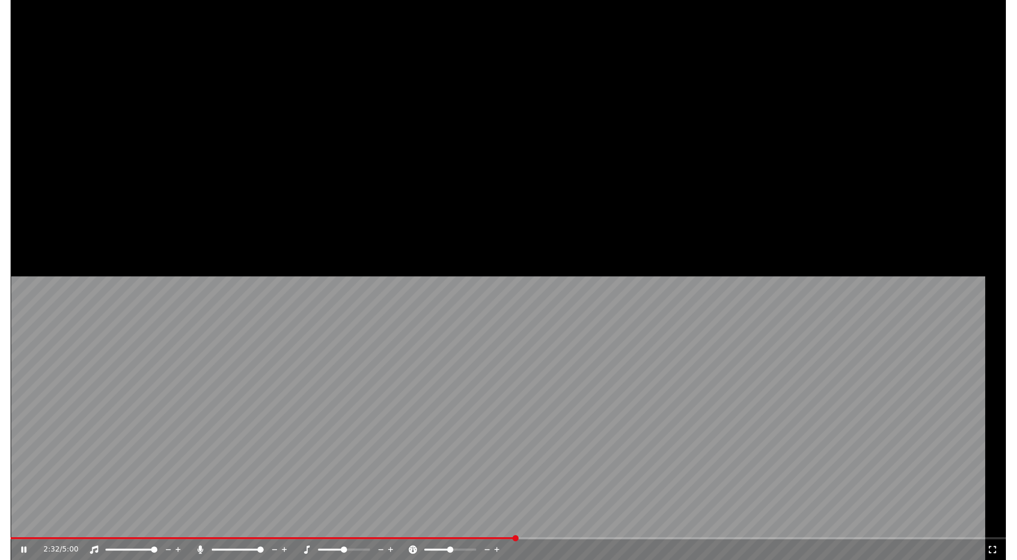
scroll to position [2352, 0]
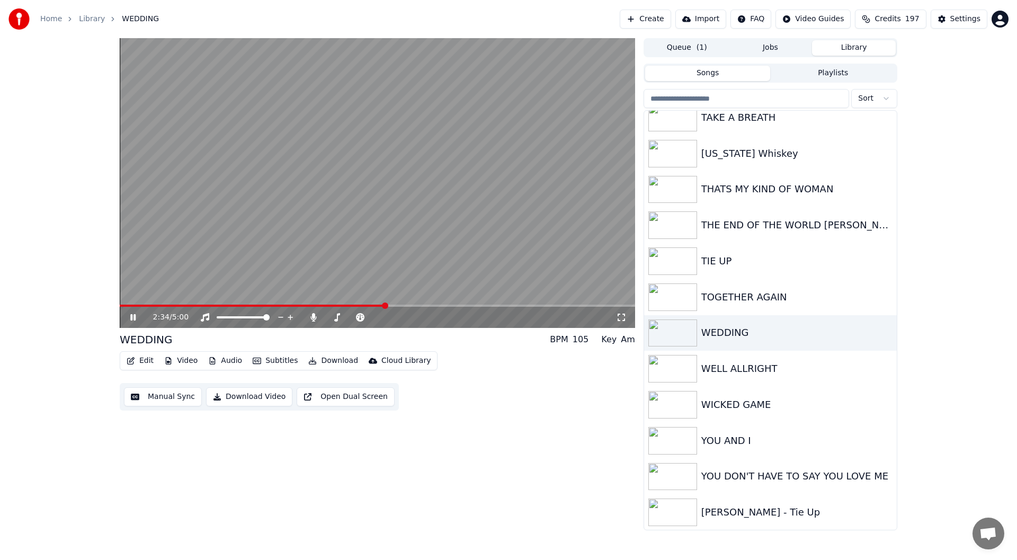
click at [132, 318] on icon at bounding box center [132, 317] width 5 height 6
